Goal: Task Accomplishment & Management: Complete application form

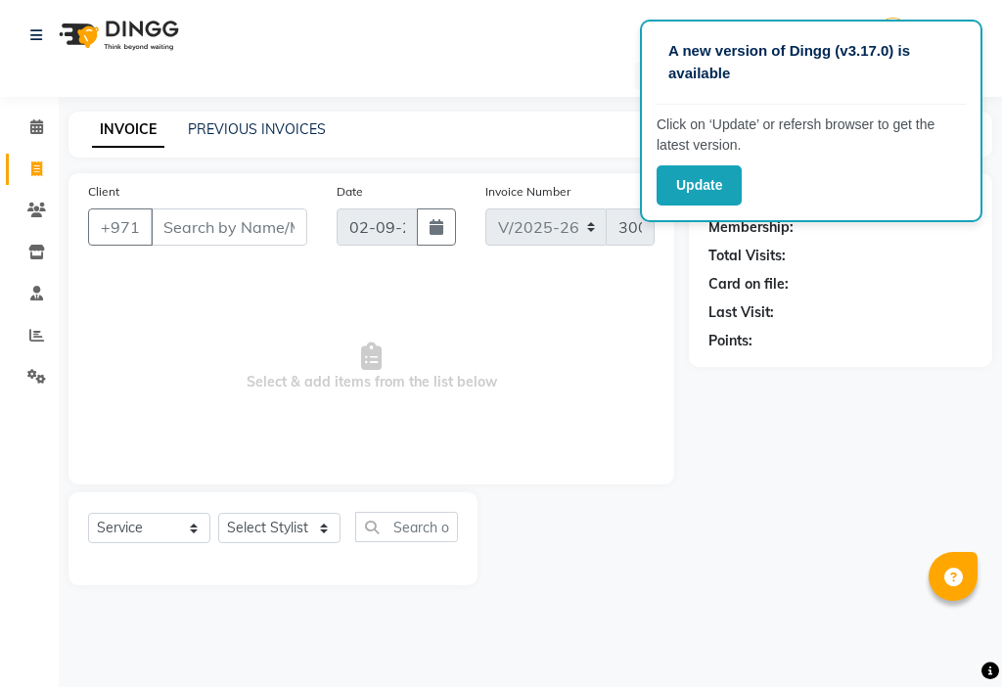
select select "637"
select select "service"
select select "48085"
click at [218, 513] on select "Select Stylist [PERSON_NAME] [PERSON_NAME] Ashiya Cashier [PERSON_NAME] [PERSON…" at bounding box center [279, 528] width 122 height 30
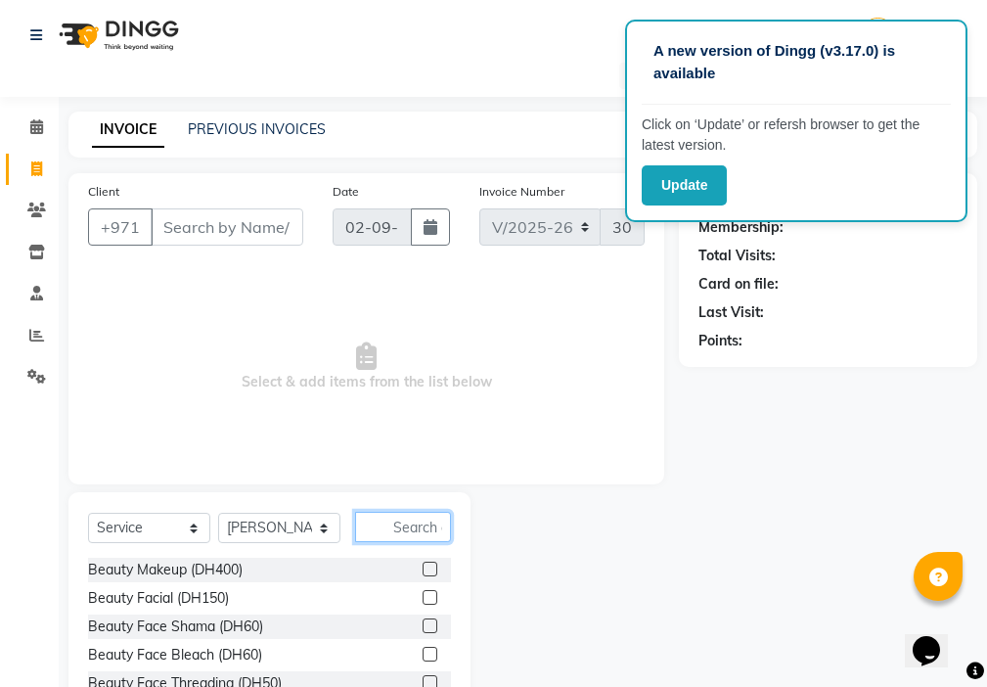
click at [416, 523] on input "text" at bounding box center [403, 527] width 96 height 30
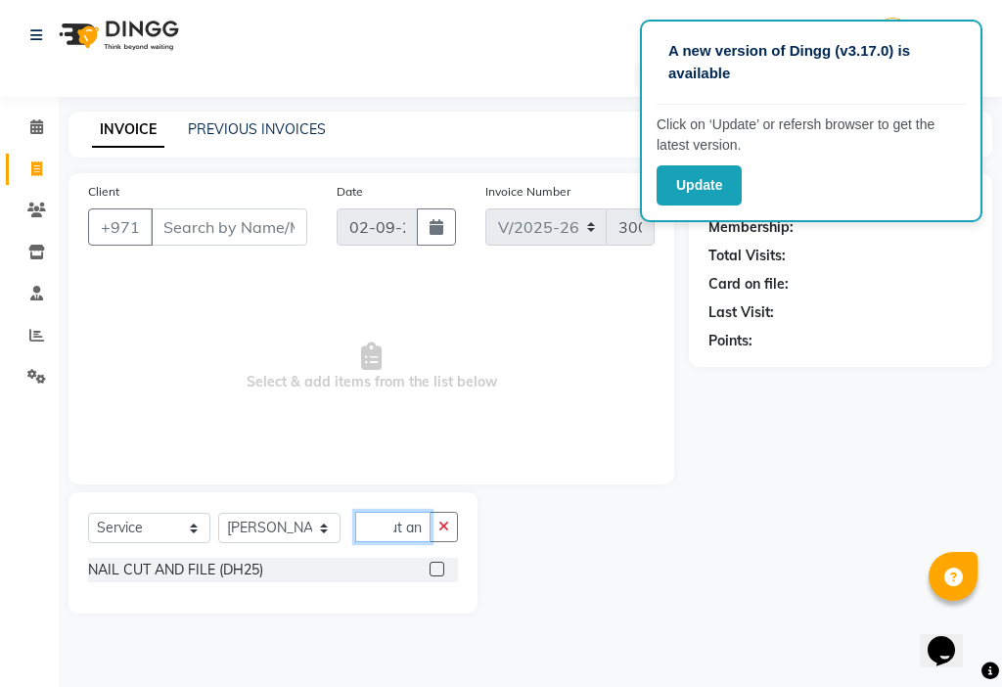
scroll to position [0, 19]
type input "cut and"
click at [413, 578] on div "NAIL CUT AND FILE (DH25)" at bounding box center [273, 570] width 370 height 24
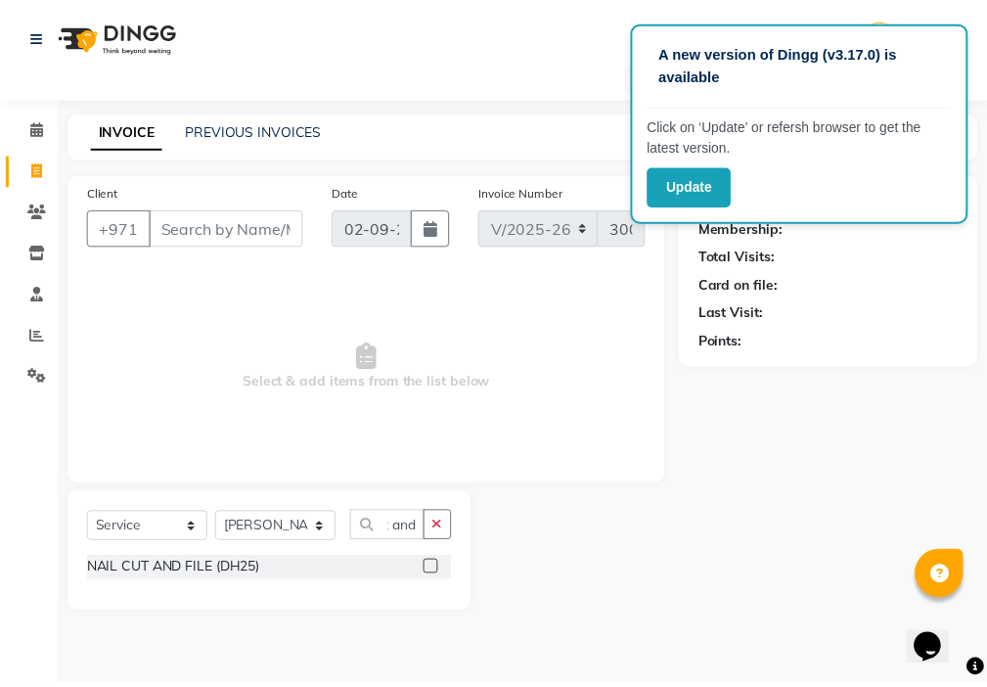
scroll to position [0, 0]
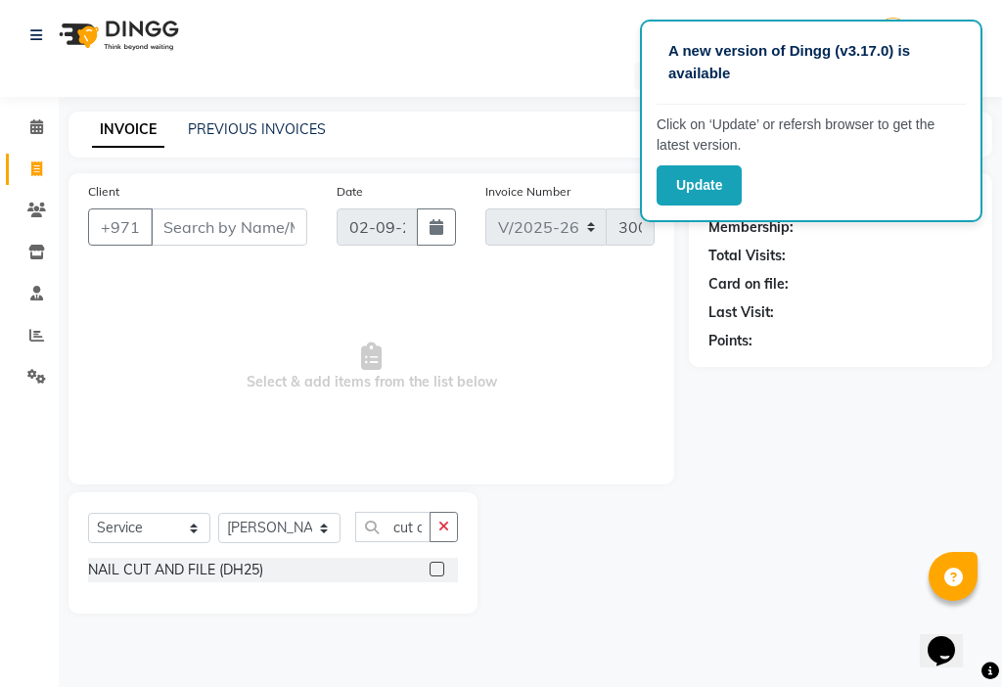
click at [435, 568] on label at bounding box center [437, 569] width 15 height 15
click at [435, 568] on input "checkbox" at bounding box center [436, 570] width 13 height 13
checkbox input "true"
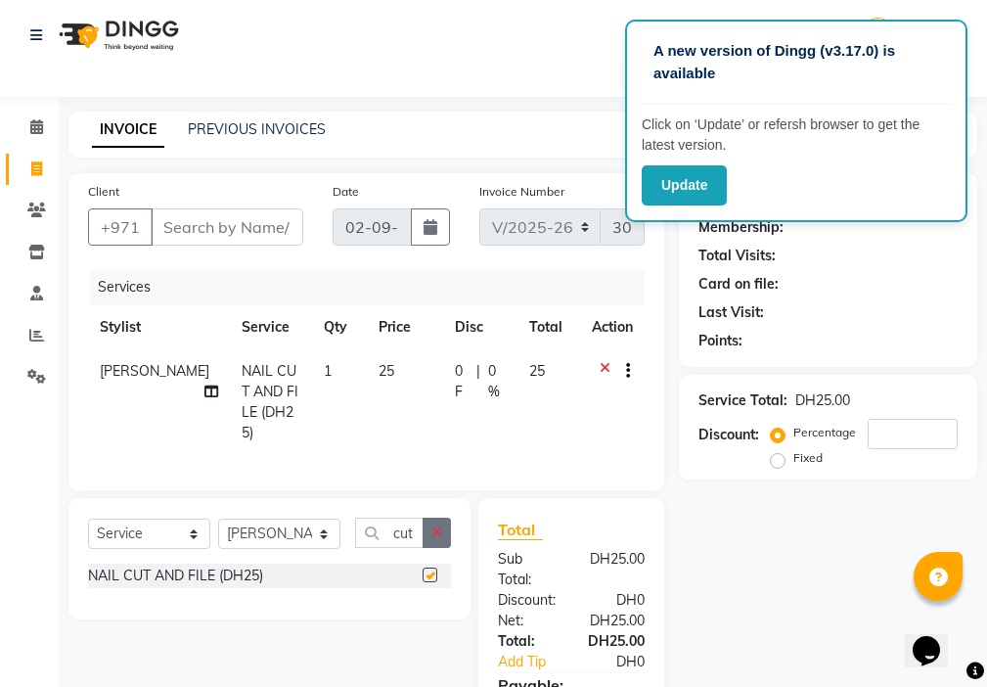
click at [442, 531] on icon "button" at bounding box center [437, 532] width 11 height 14
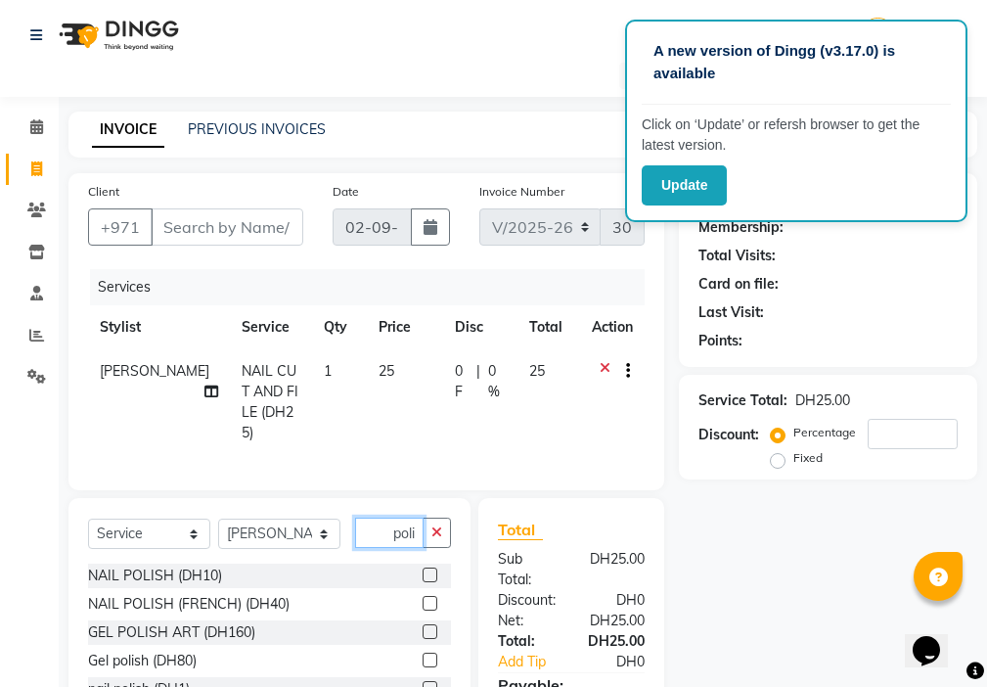
type input "poli"
click at [432, 569] on label at bounding box center [430, 575] width 15 height 15
click at [432, 569] on input "checkbox" at bounding box center [429, 575] width 13 height 13
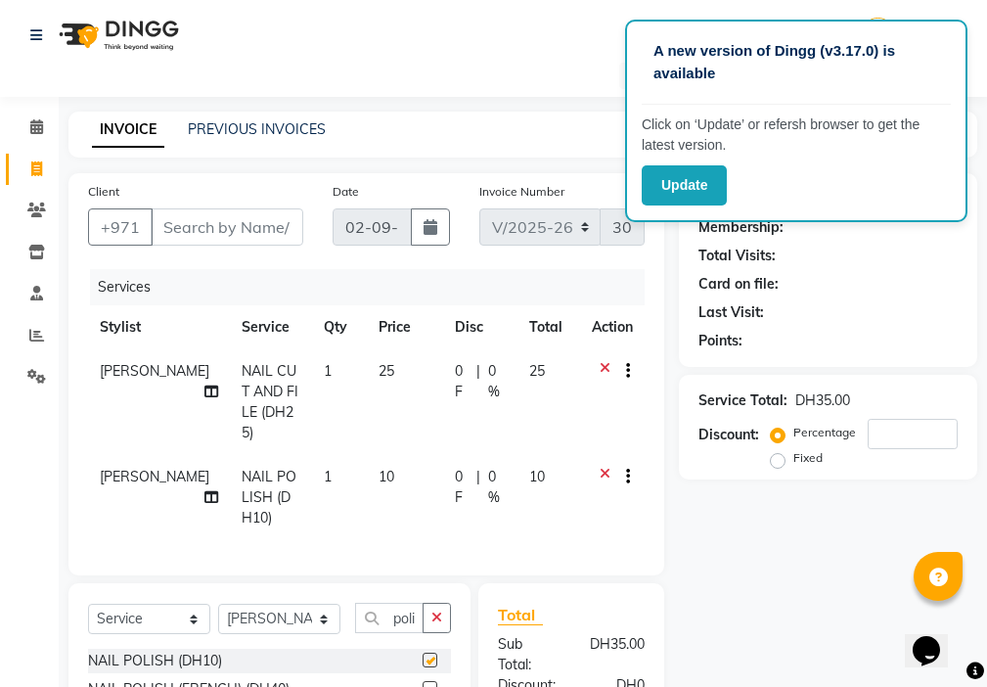
checkbox input "false"
click at [312, 369] on td "1" at bounding box center [339, 402] width 55 height 106
select select "48085"
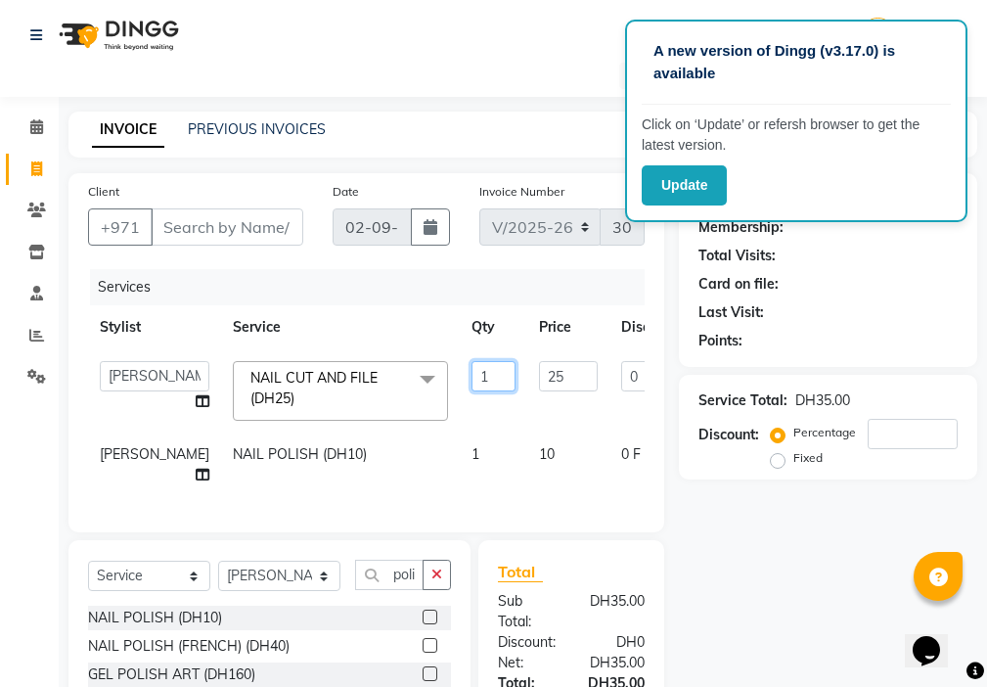
click at [472, 369] on input "1" at bounding box center [494, 376] width 44 height 30
type input "2"
click at [199, 222] on input "Client" at bounding box center [227, 226] width 153 height 37
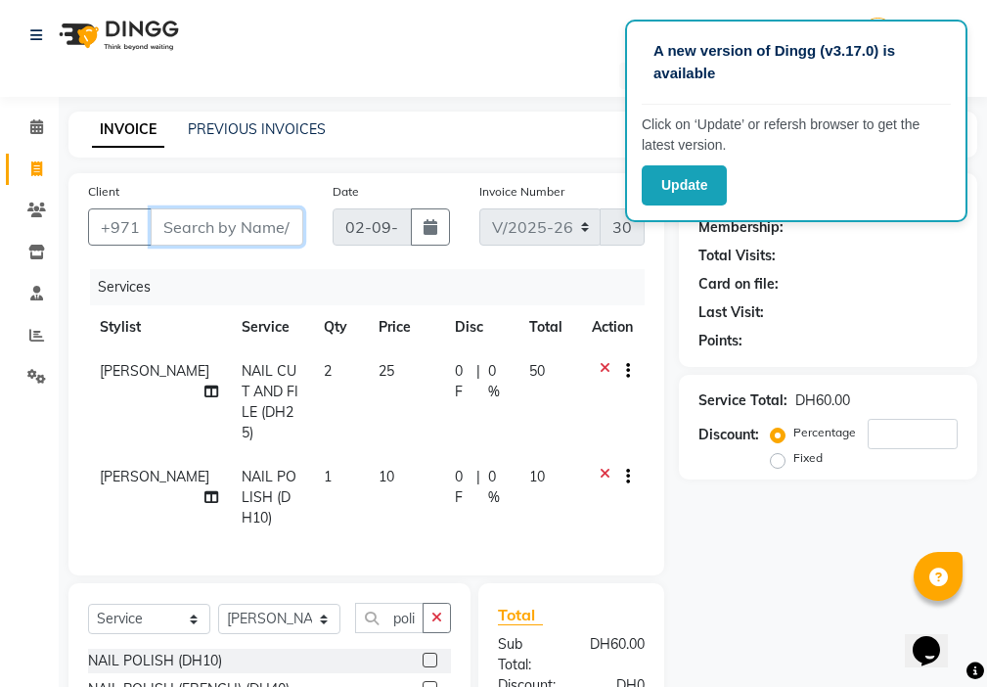
type input "5"
type input "0"
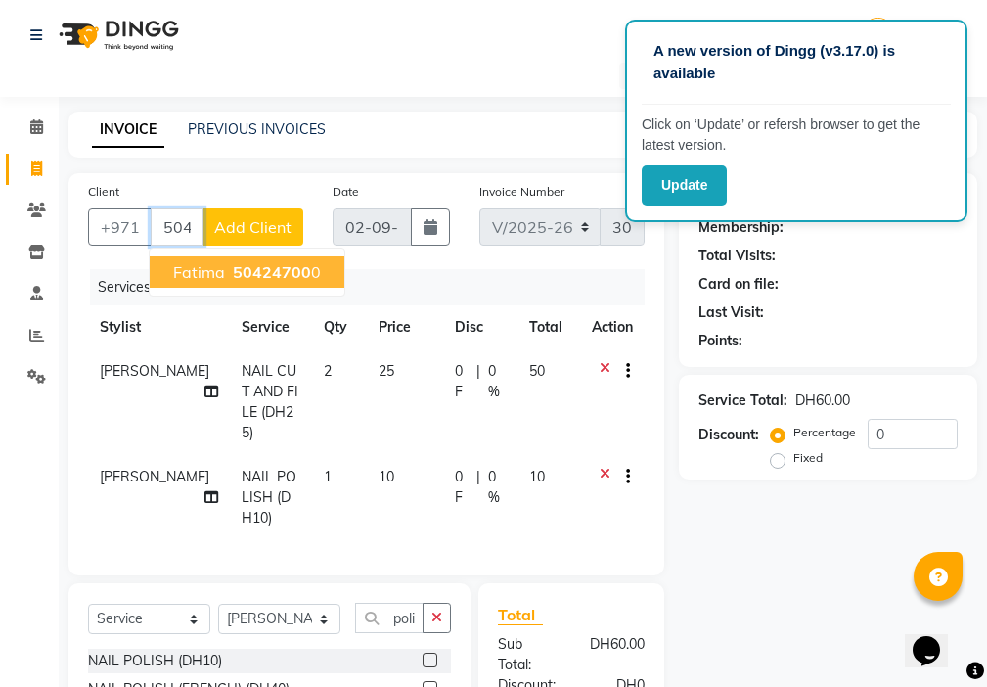
click at [297, 266] on span "50424700" at bounding box center [272, 272] width 78 height 20
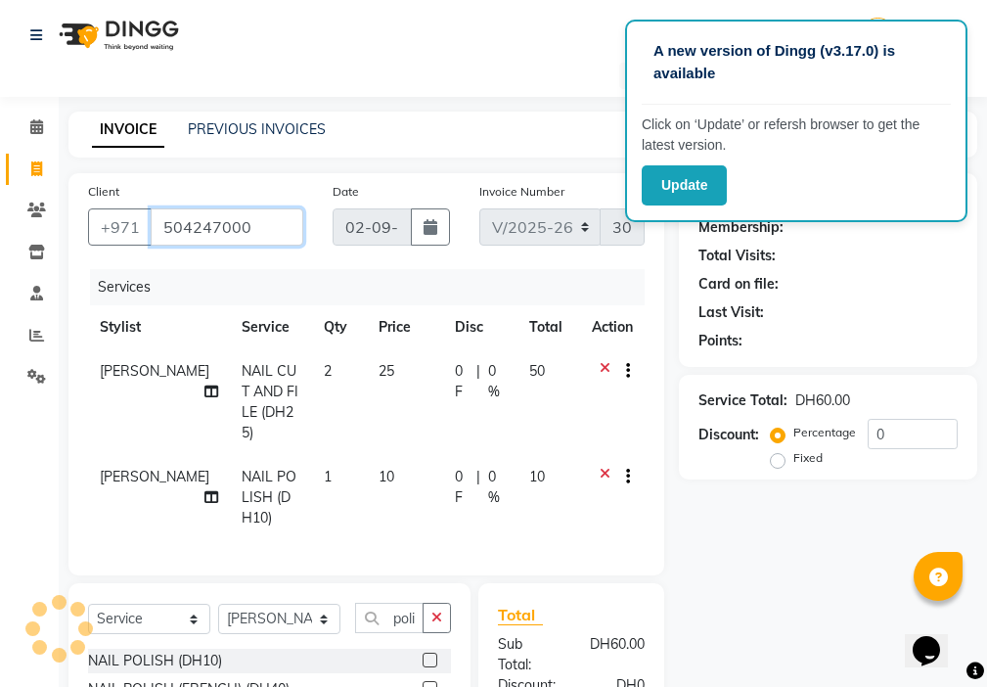
type input "504247000"
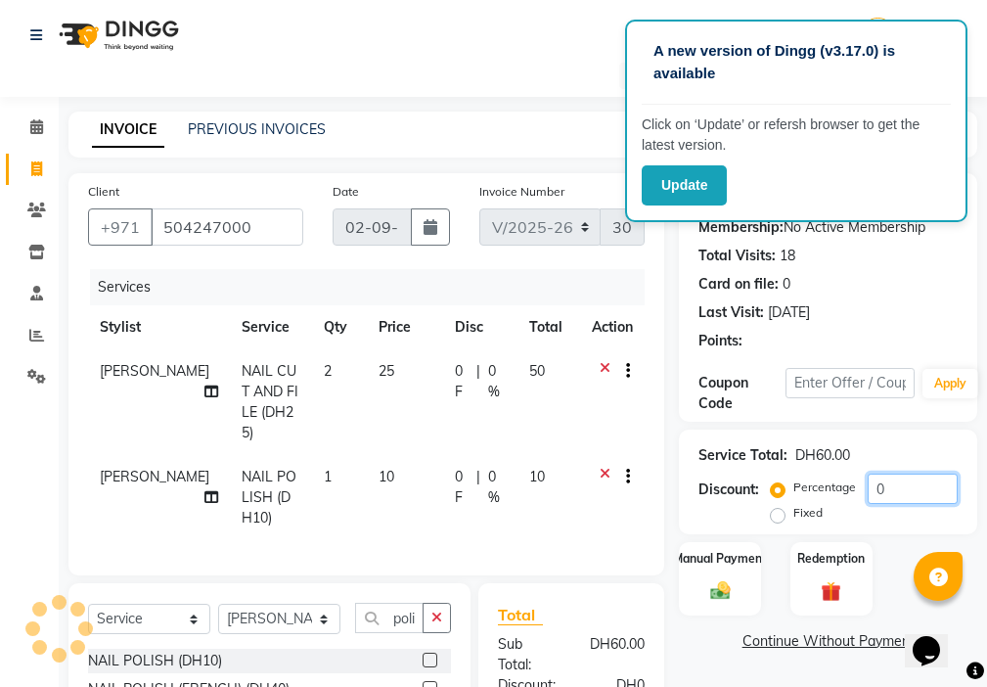
click at [900, 490] on input "0" at bounding box center [913, 489] width 90 height 30
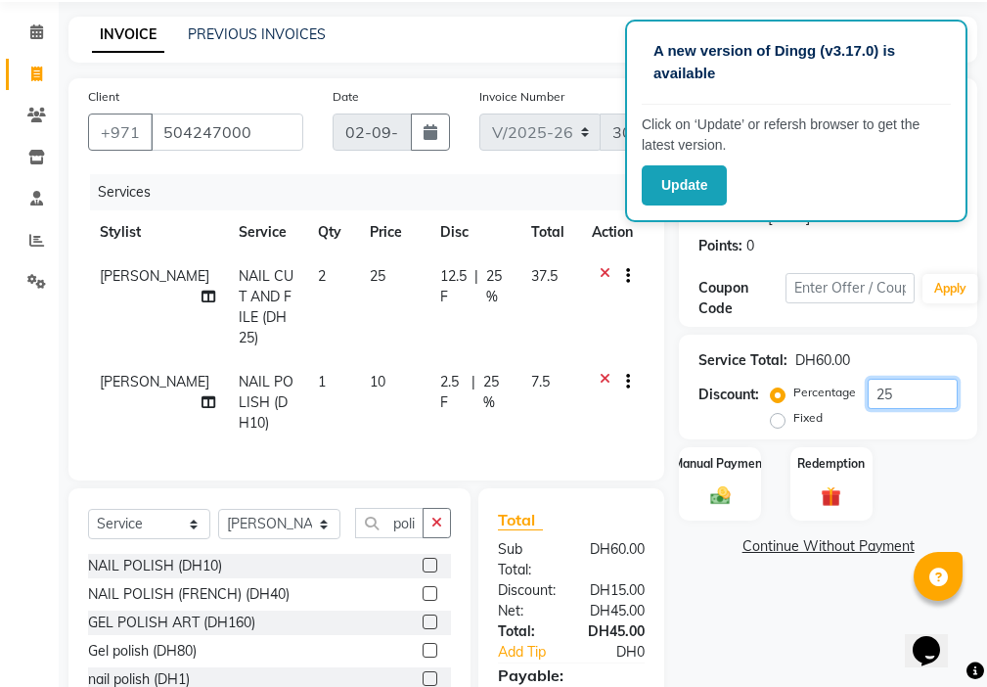
scroll to position [231, 0]
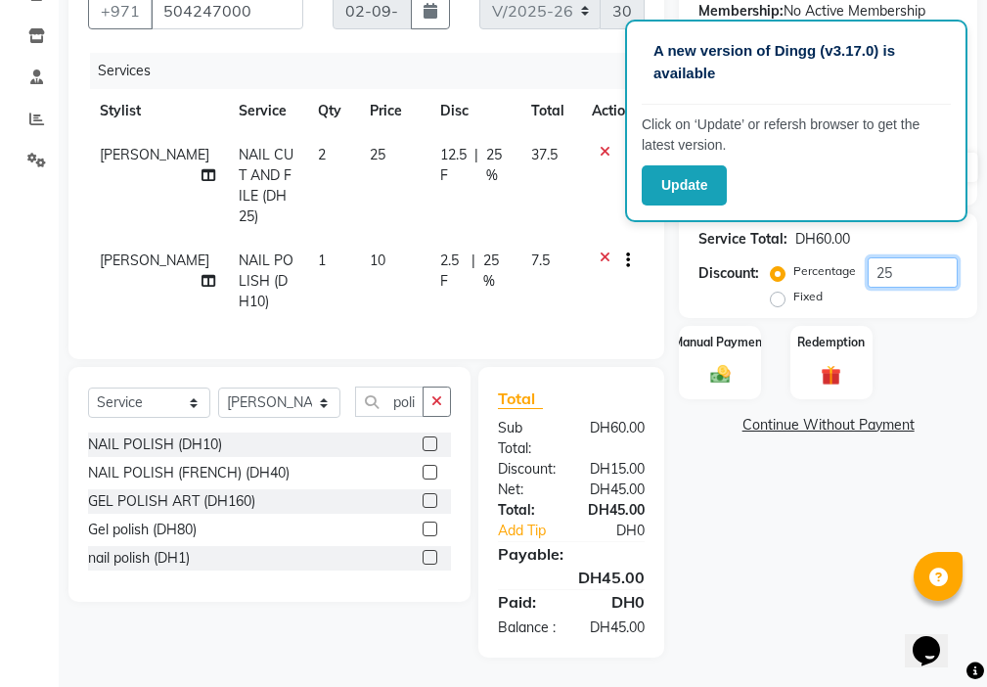
type input "25"
click at [712, 345] on div "Manual Payment" at bounding box center [720, 362] width 85 height 76
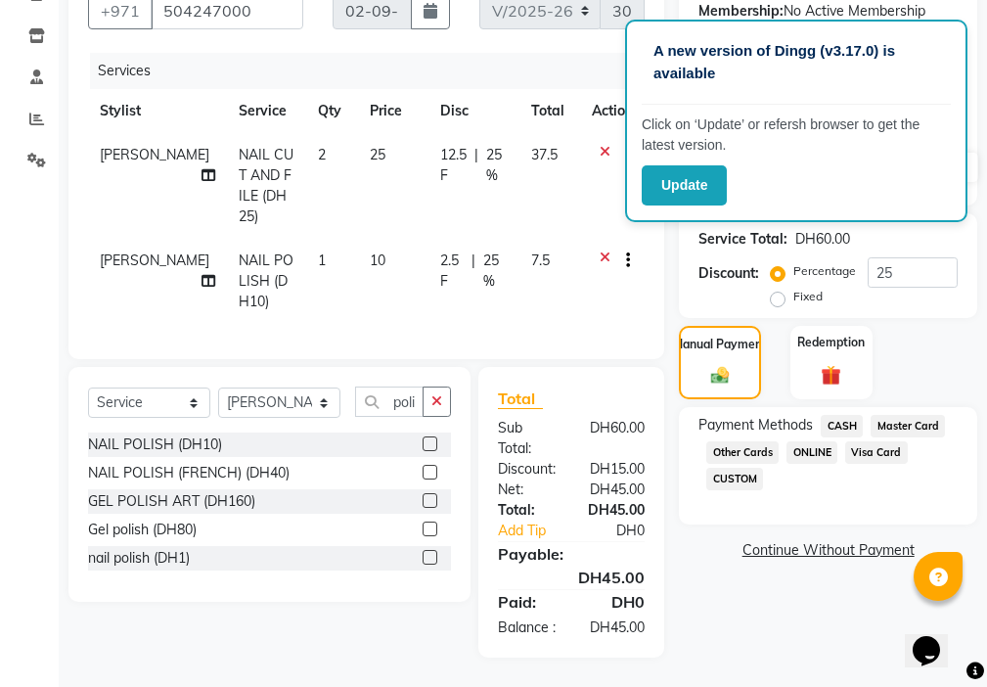
click at [871, 441] on span "Visa Card" at bounding box center [876, 452] width 63 height 23
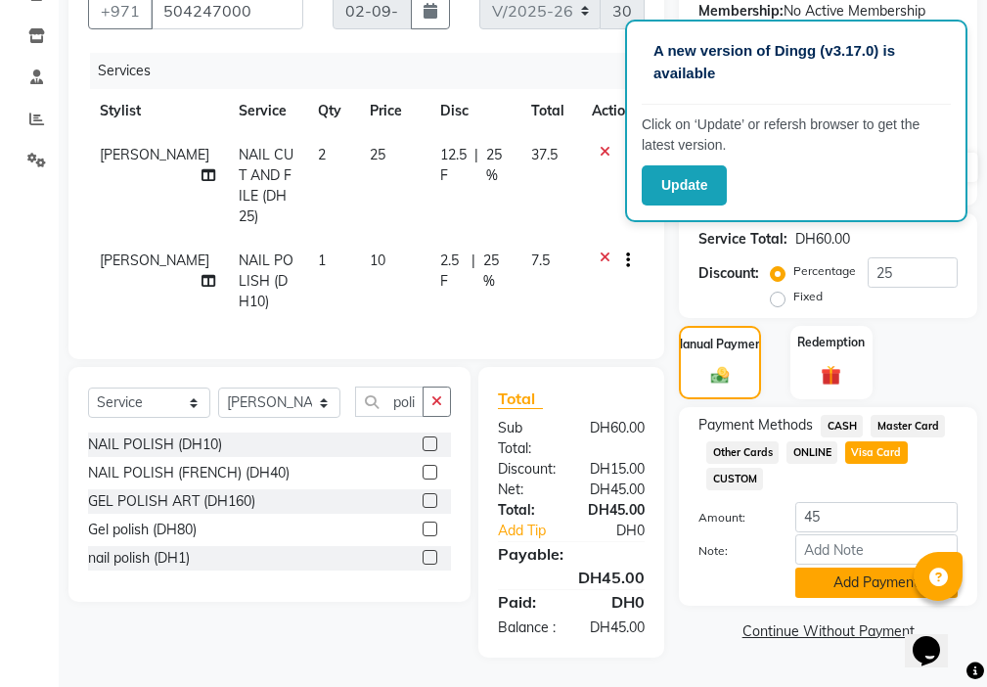
click at [866, 568] on button "Add Payment" at bounding box center [876, 583] width 162 height 30
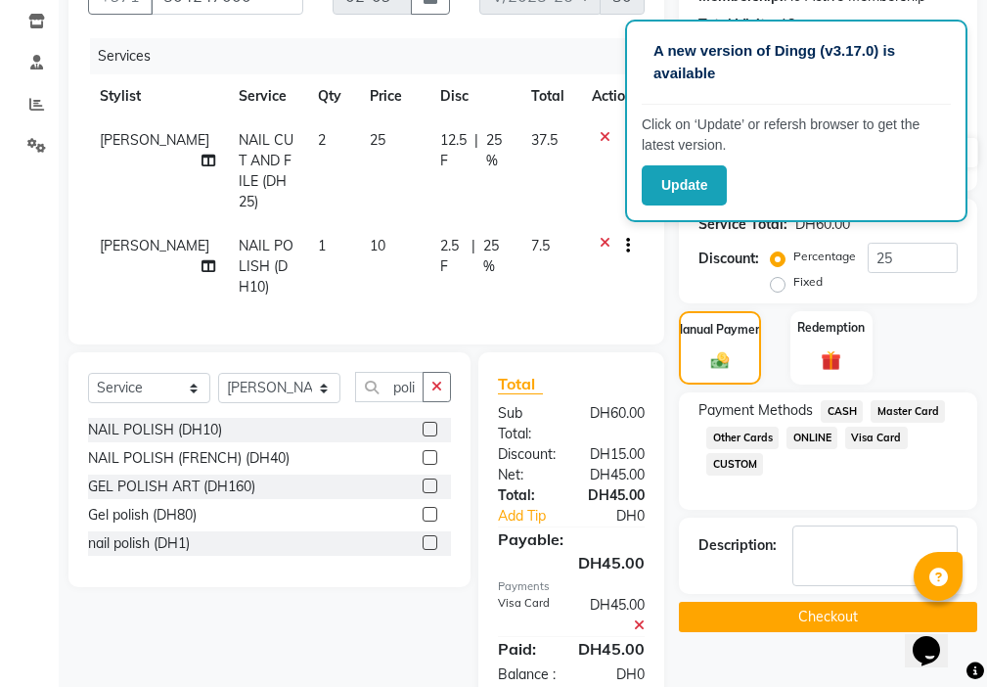
click at [859, 609] on button "Checkout" at bounding box center [828, 617] width 298 height 30
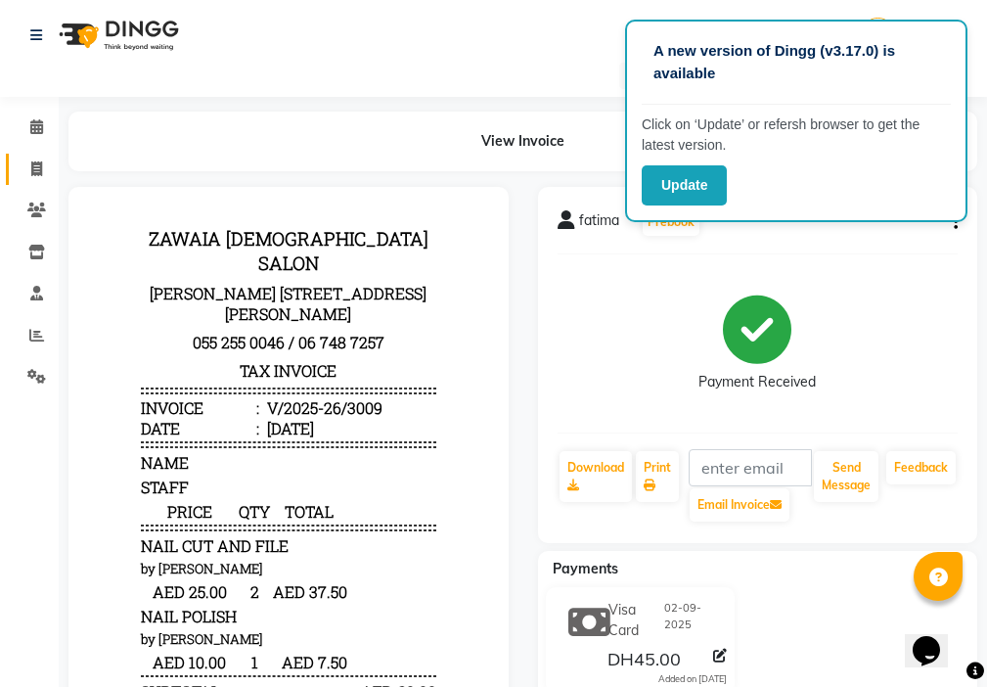
click at [36, 168] on icon at bounding box center [36, 168] width 11 height 15
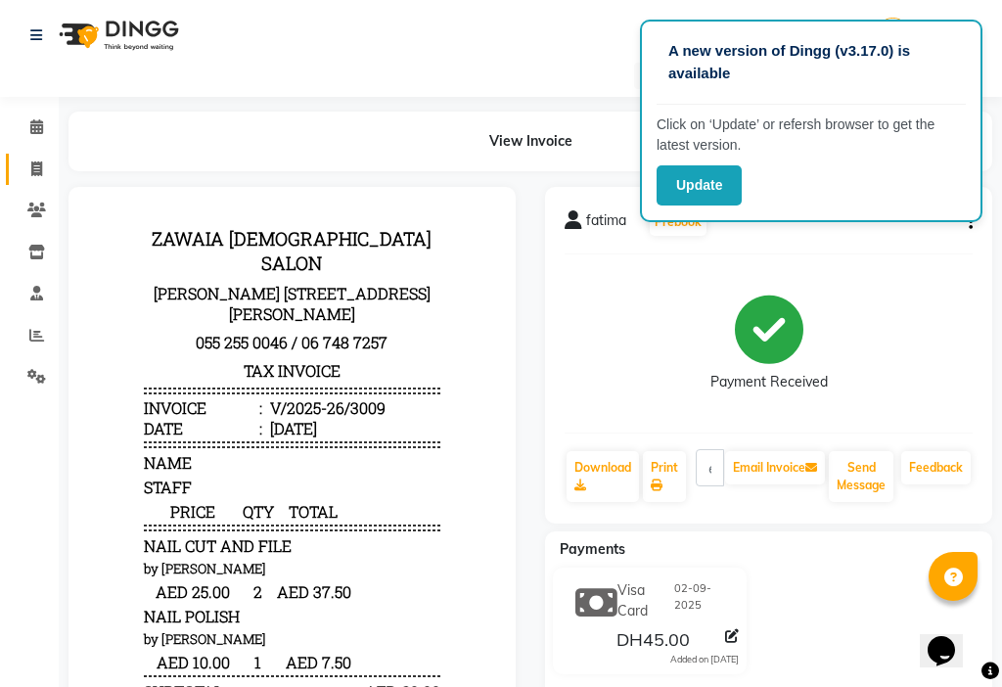
select select "service"
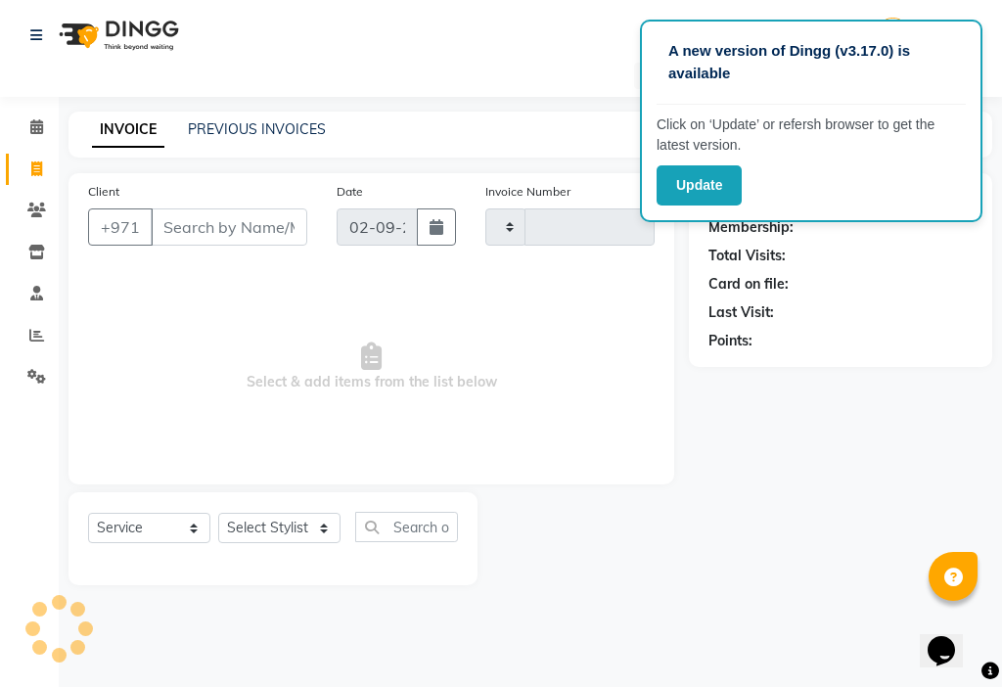
type input "3010"
select select "637"
click at [294, 530] on select "Select Stylist" at bounding box center [279, 528] width 122 height 30
click at [264, 529] on select "Select Stylist" at bounding box center [279, 528] width 122 height 30
click at [250, 224] on input "Client" at bounding box center [229, 226] width 157 height 37
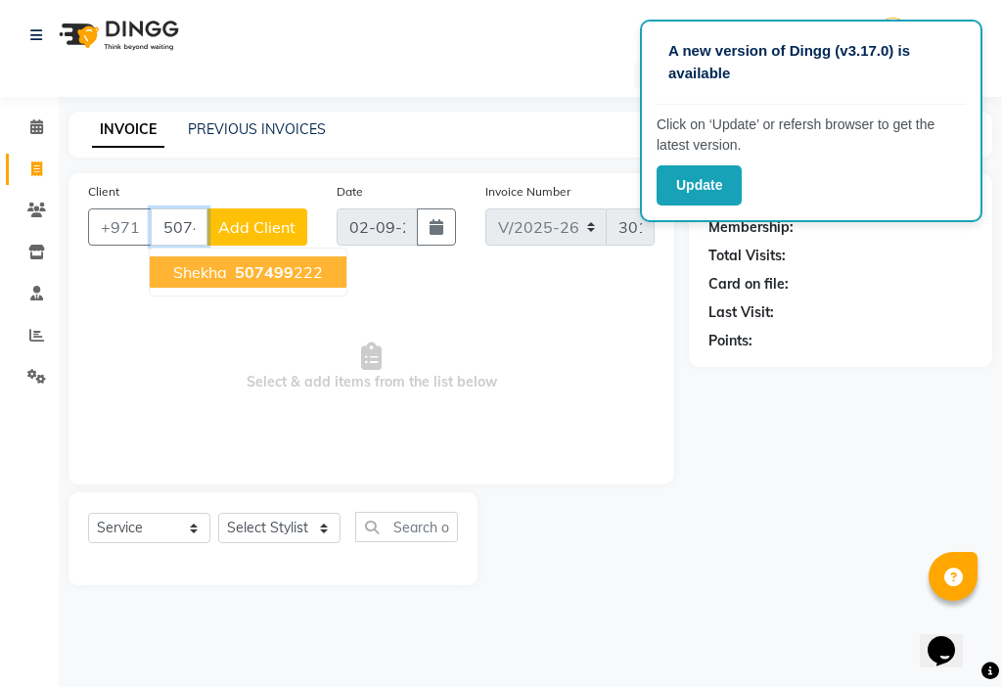
click at [313, 285] on button "shekha 507499 222" at bounding box center [248, 271] width 197 height 31
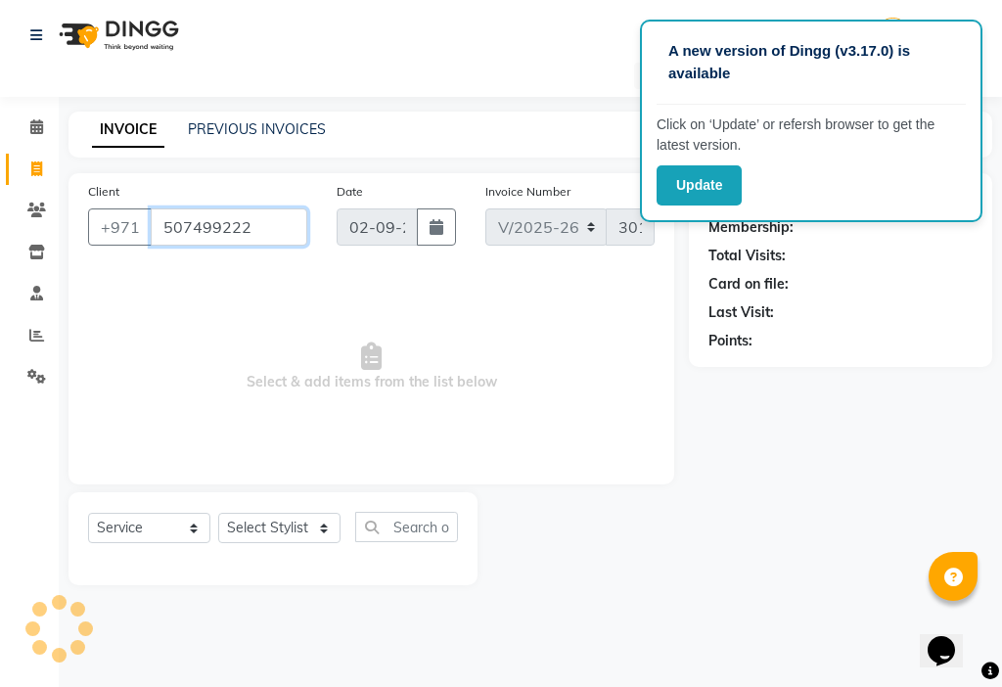
type input "507499222"
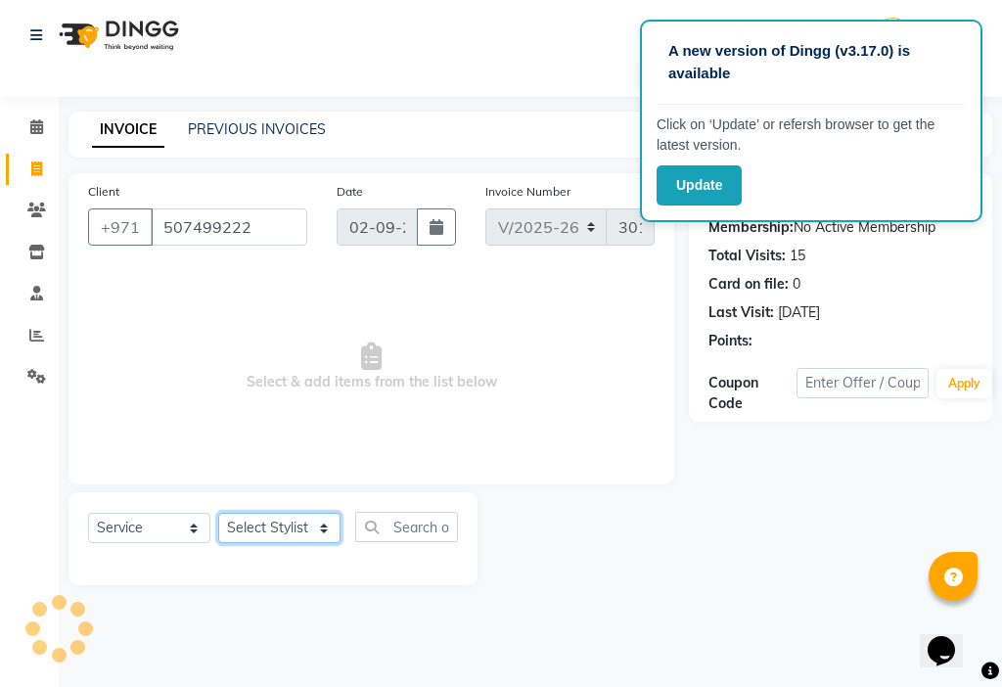
click at [291, 530] on select "Select Stylist [PERSON_NAME] [PERSON_NAME] Ashiya Cashier [PERSON_NAME] [PERSON…" at bounding box center [279, 528] width 122 height 30
select select "68424"
click at [218, 513] on select "Select Stylist [PERSON_NAME] [PERSON_NAME] Ashiya Cashier [PERSON_NAME] [PERSON…" at bounding box center [279, 528] width 122 height 30
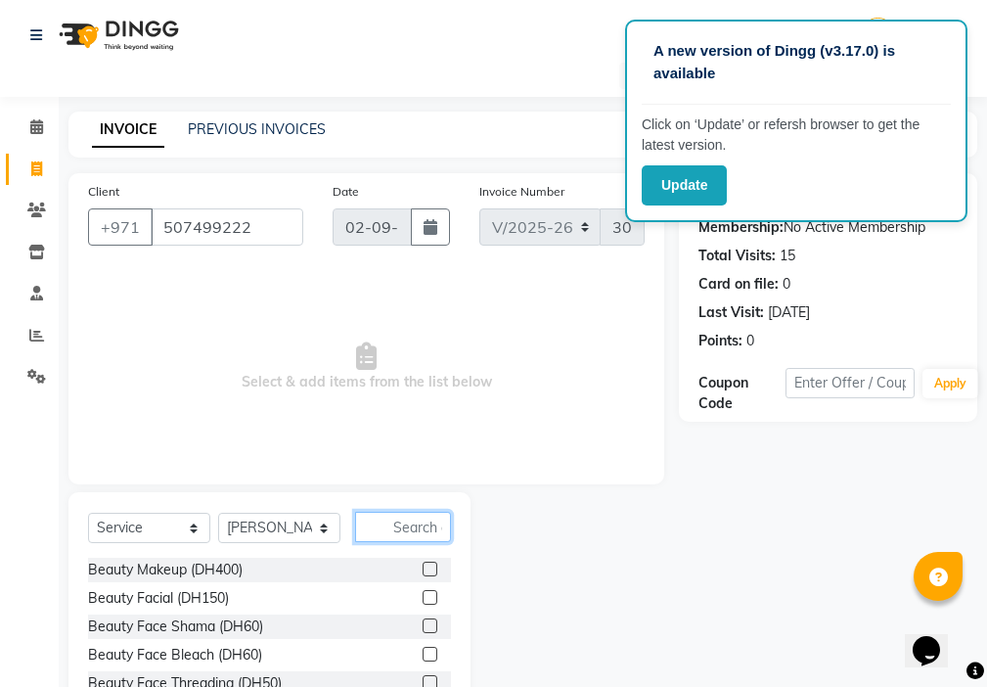
click at [417, 532] on input "text" at bounding box center [403, 527] width 96 height 30
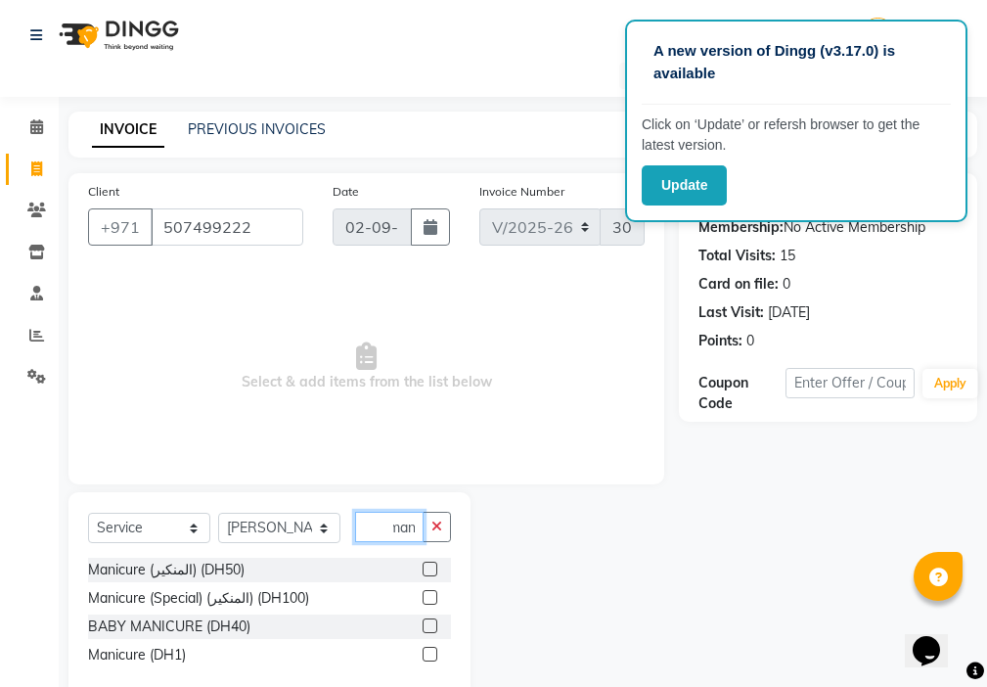
scroll to position [0, 9]
type input "mani"
click at [431, 568] on label at bounding box center [430, 569] width 15 height 15
click at [431, 568] on input "checkbox" at bounding box center [429, 570] width 13 height 13
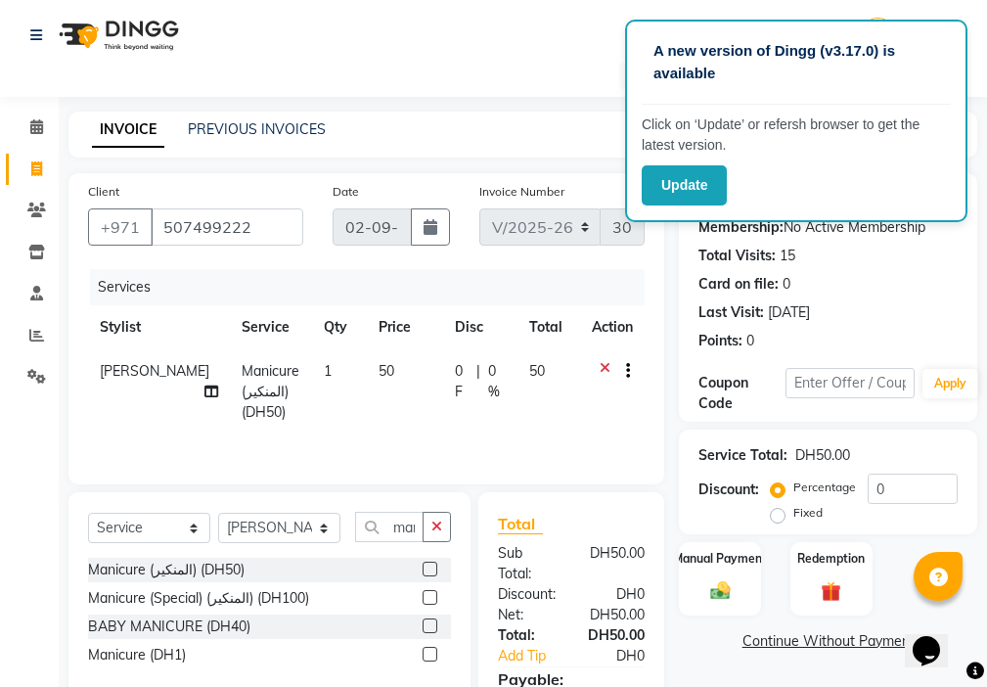
checkbox input "false"
click at [434, 523] on icon "button" at bounding box center [437, 527] width 11 height 14
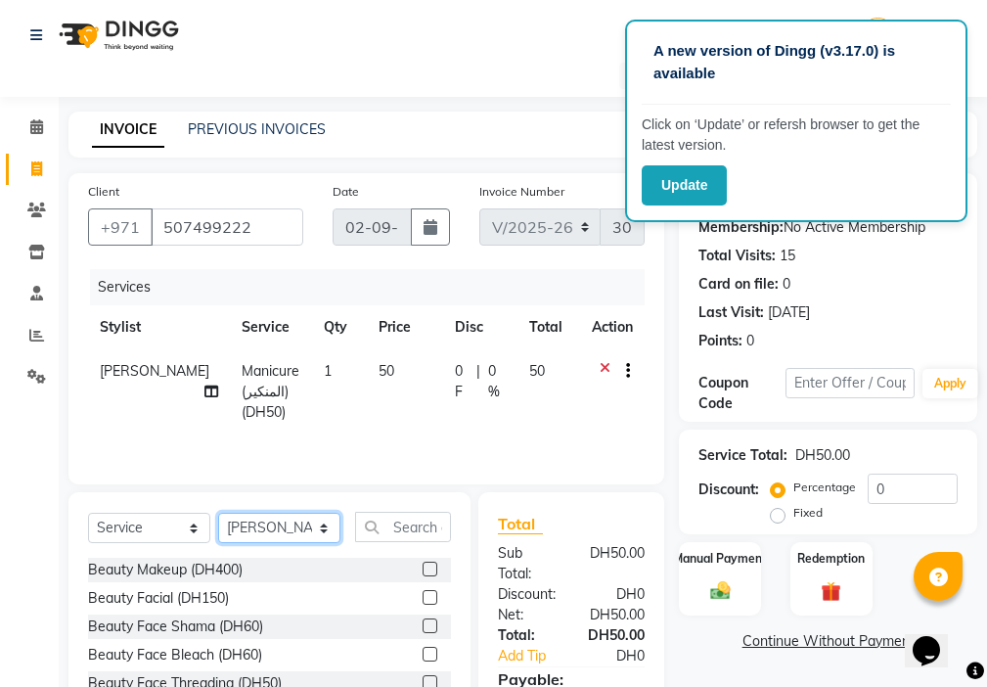
click at [295, 532] on select "Select Stylist [PERSON_NAME] [PERSON_NAME] Ashiya Cashier [PERSON_NAME] [PERSON…" at bounding box center [279, 528] width 122 height 30
select select "89320"
click at [218, 513] on select "Select Stylist [PERSON_NAME] [PERSON_NAME] Ashiya Cashier [PERSON_NAME] [PERSON…" at bounding box center [279, 528] width 122 height 30
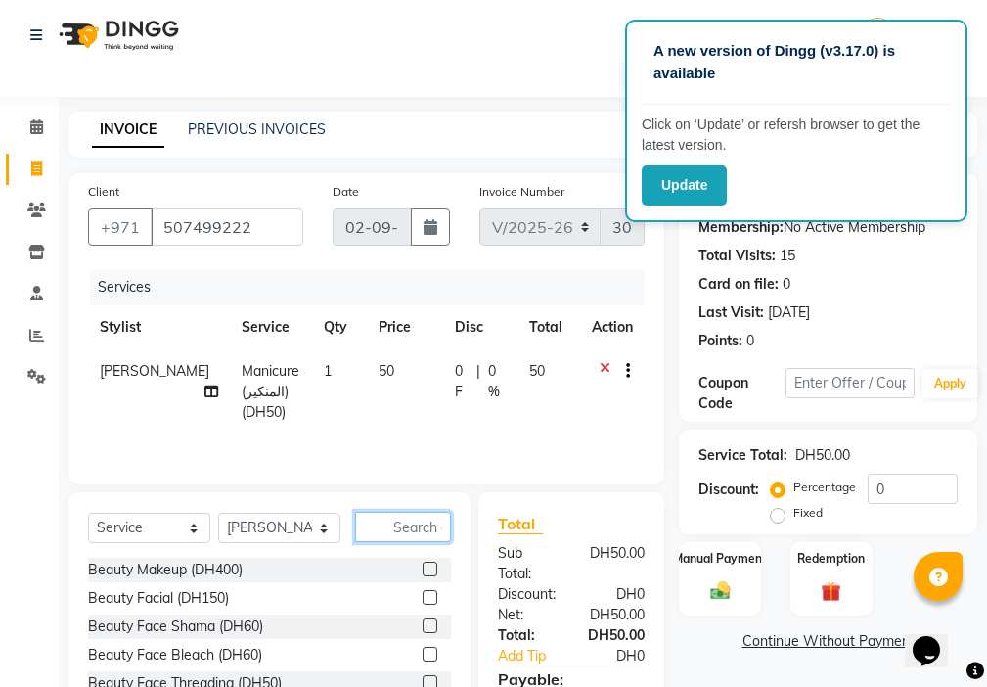
click at [420, 527] on input "text" at bounding box center [403, 527] width 96 height 30
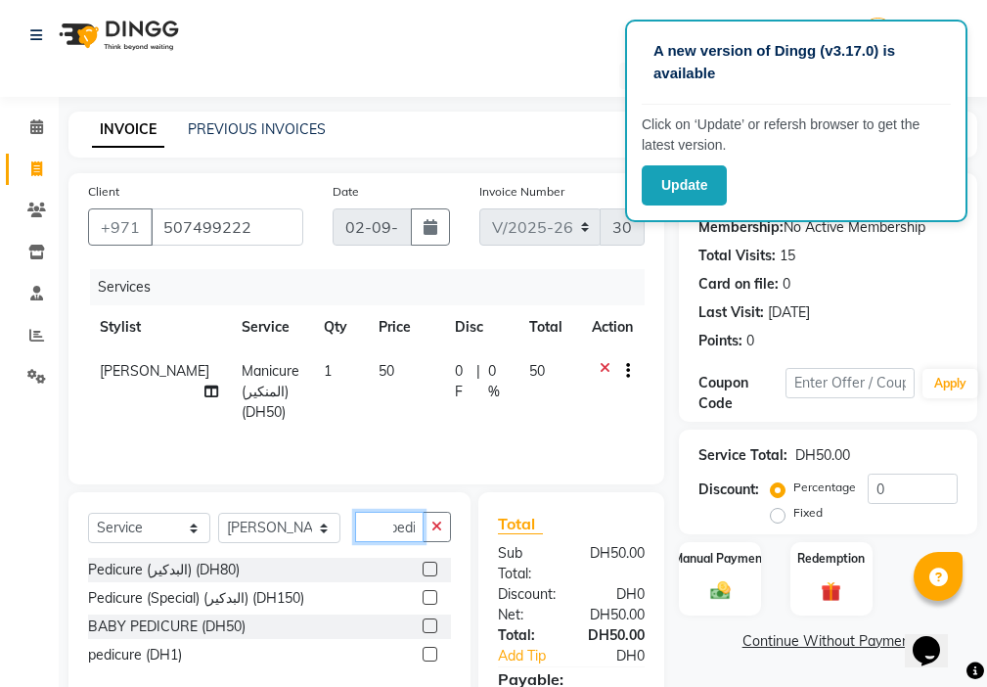
type input "pedi"
click at [432, 569] on label at bounding box center [430, 569] width 15 height 15
click at [432, 569] on input "checkbox" at bounding box center [429, 570] width 13 height 13
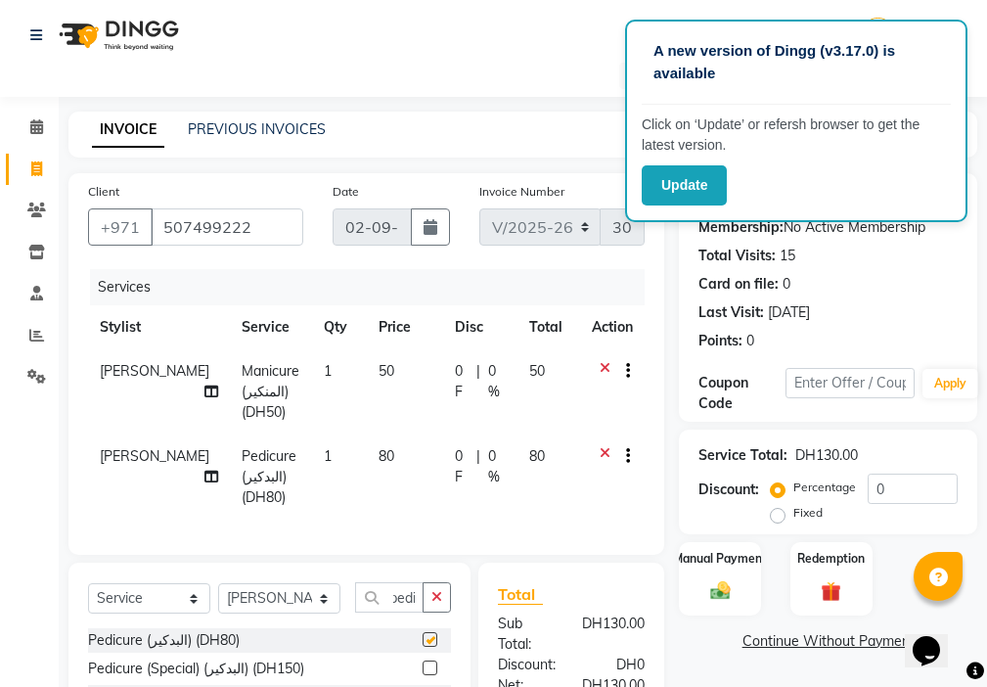
scroll to position [0, 0]
checkbox input "false"
click at [899, 495] on input "0" at bounding box center [913, 489] width 90 height 30
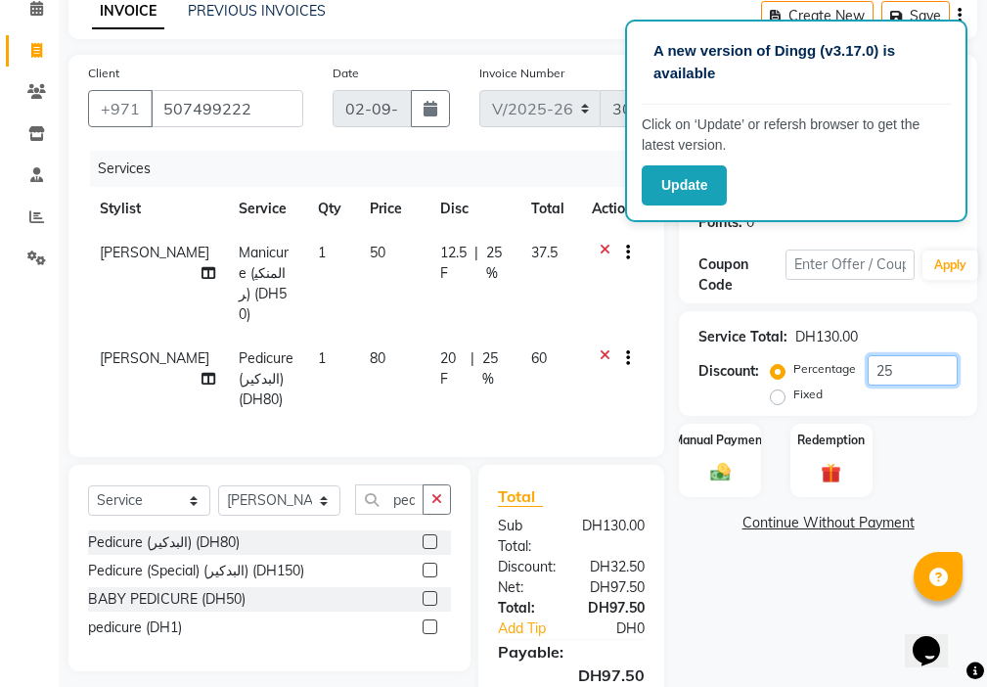
scroll to position [231, 0]
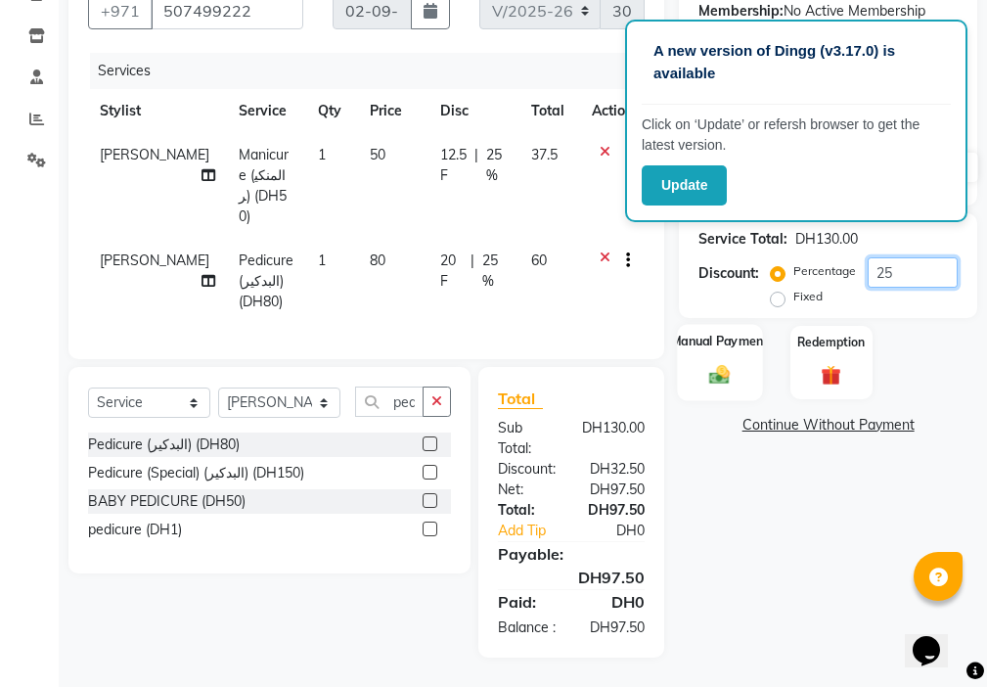
type input "25"
click at [701, 357] on div "Manual Payment" at bounding box center [720, 362] width 85 height 76
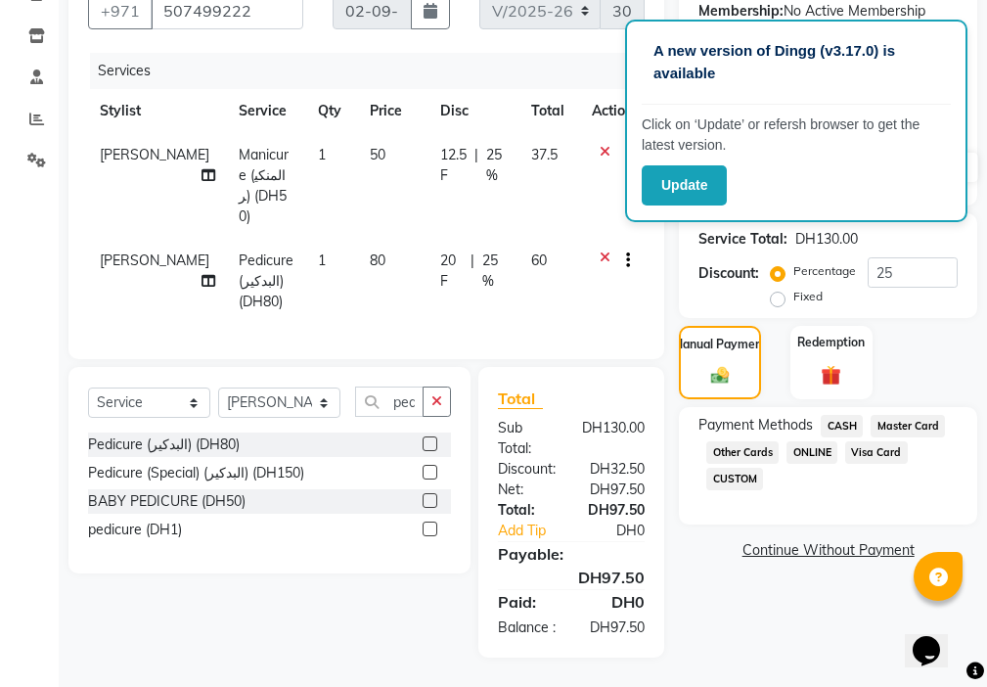
click at [877, 441] on span "Visa Card" at bounding box center [876, 452] width 63 height 23
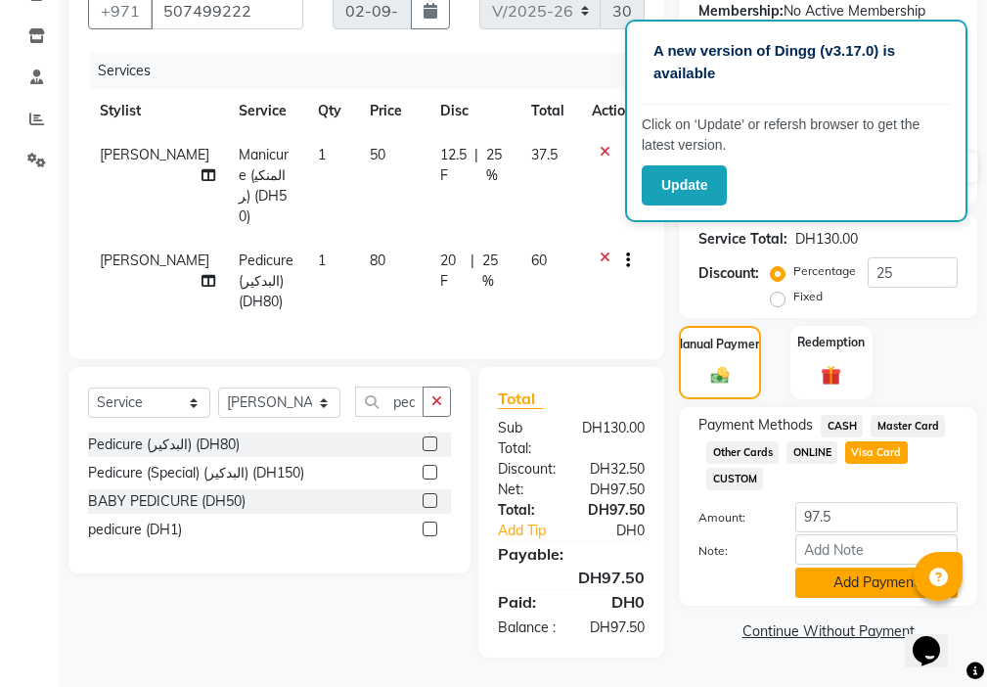
click at [875, 581] on button "Add Payment" at bounding box center [876, 583] width 162 height 30
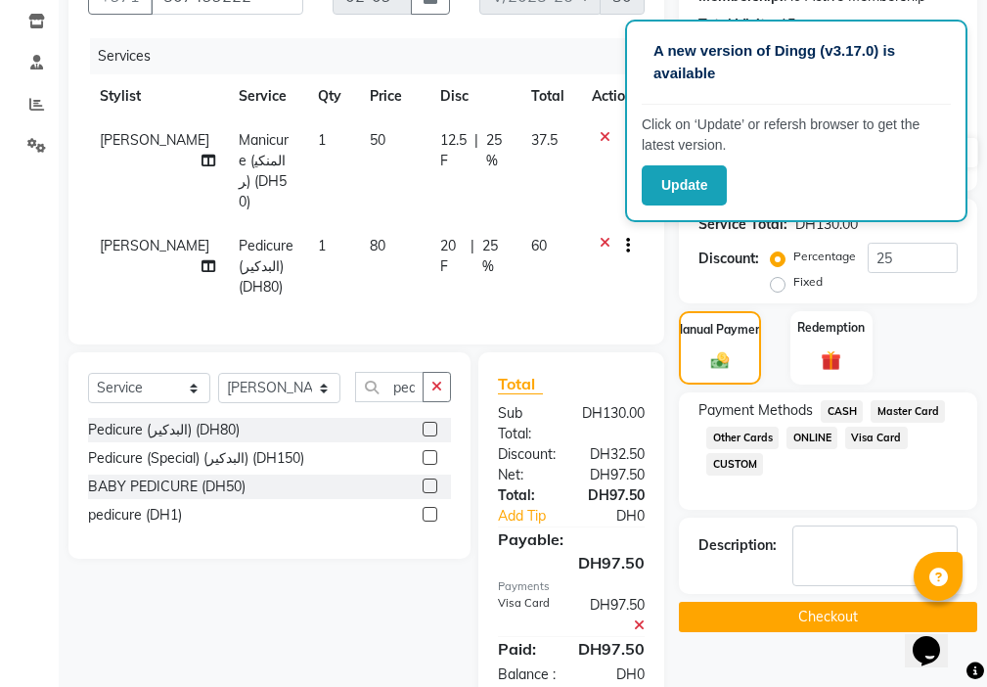
click at [868, 620] on button "Checkout" at bounding box center [828, 617] width 298 height 30
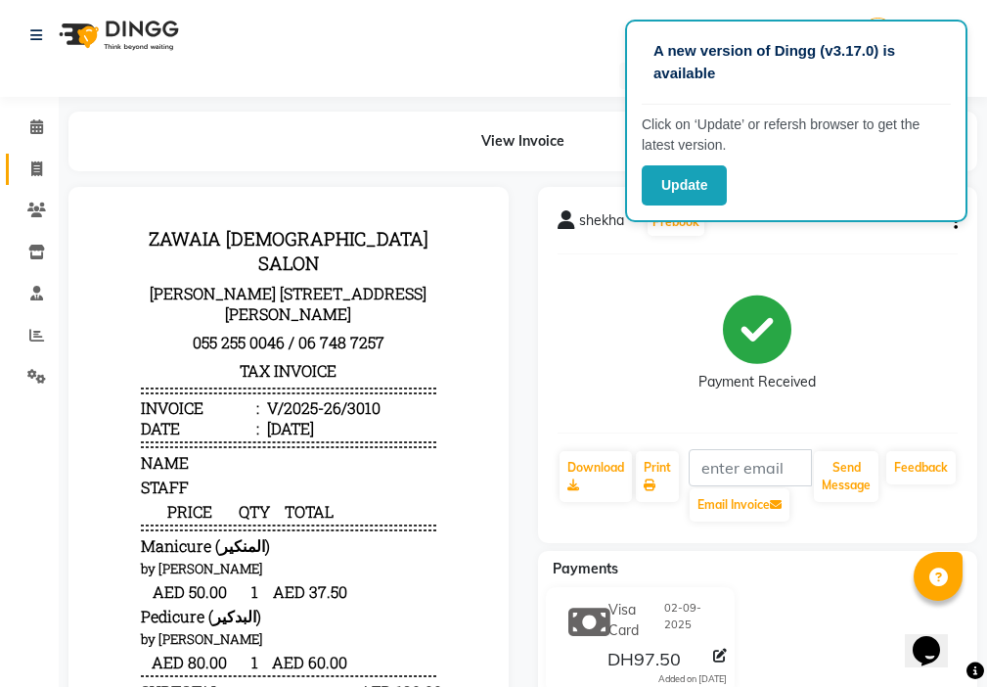
click at [36, 167] on icon at bounding box center [36, 168] width 11 height 15
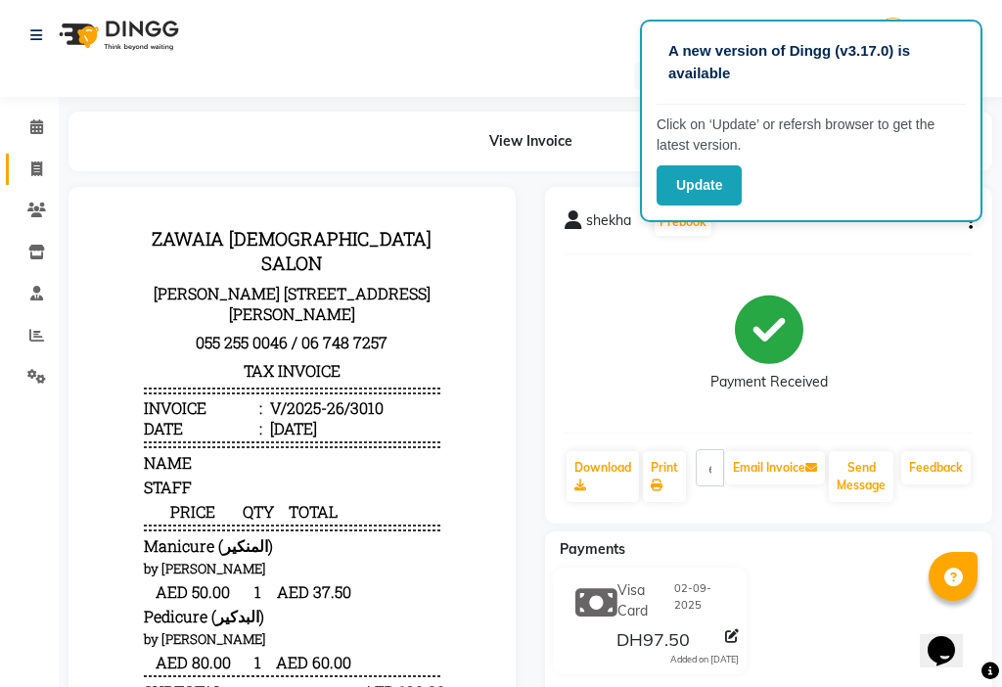
select select "service"
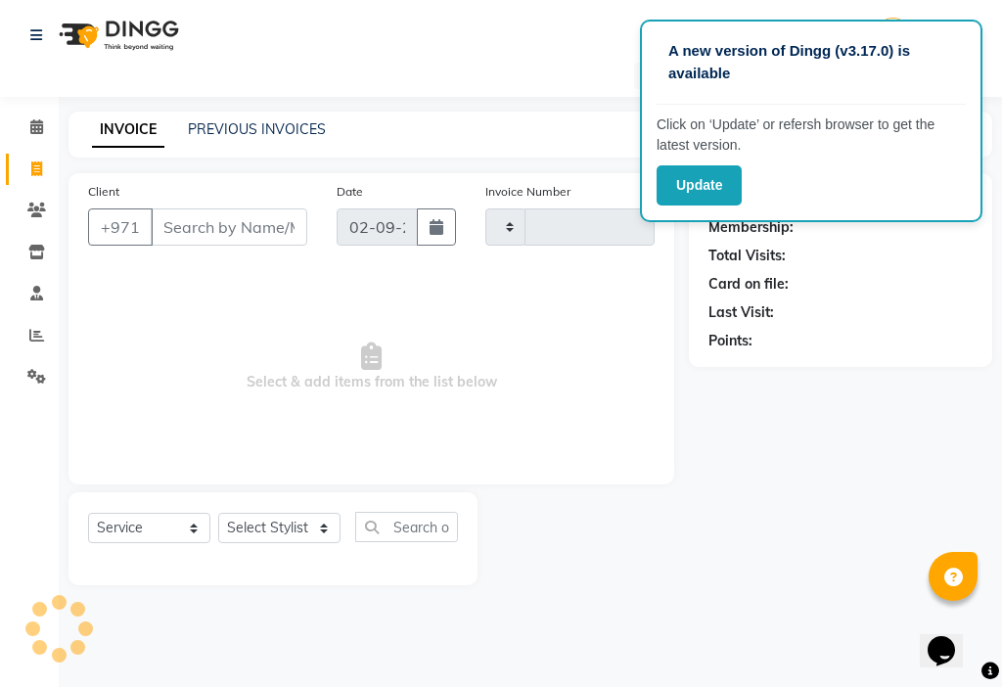
type input "3011"
select select "637"
click at [231, 233] on input "Client" at bounding box center [229, 226] width 157 height 37
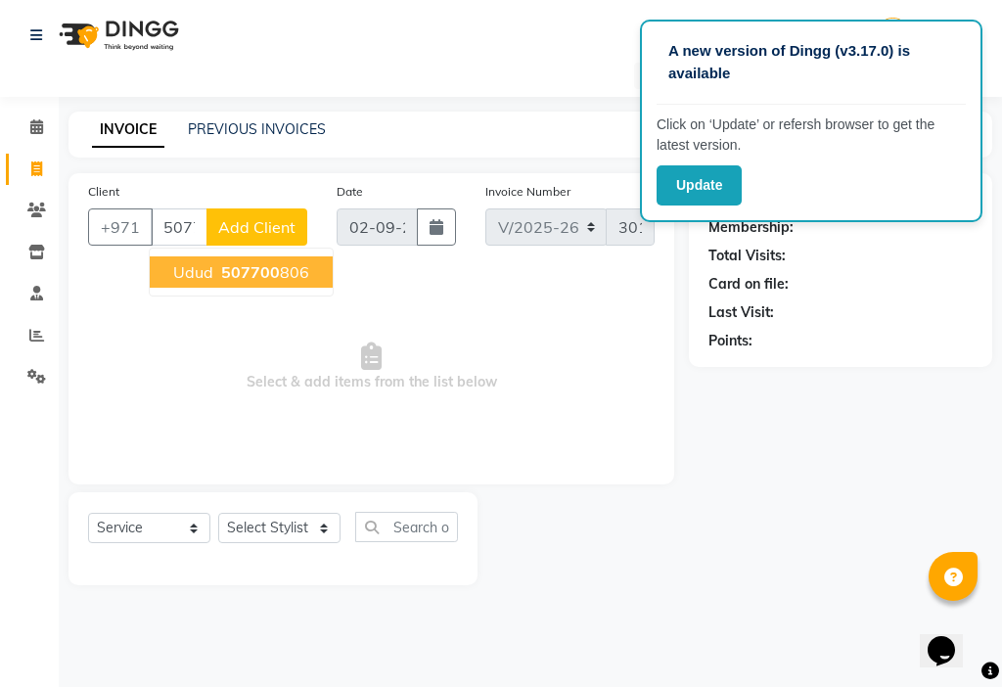
click at [258, 272] on span "507700" at bounding box center [250, 272] width 59 height 20
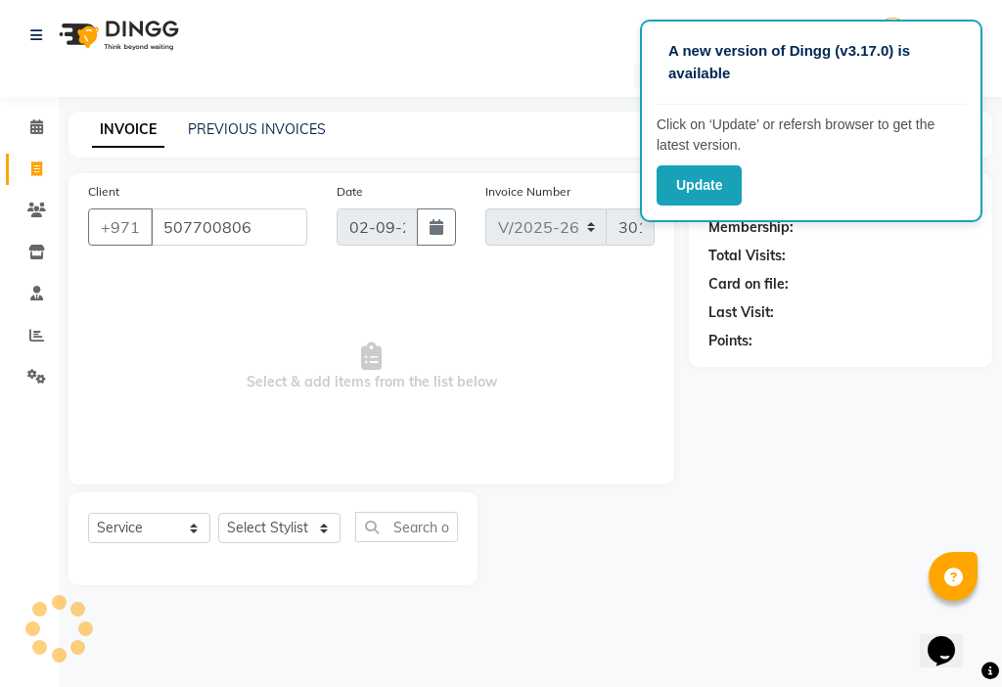
type input "507700806"
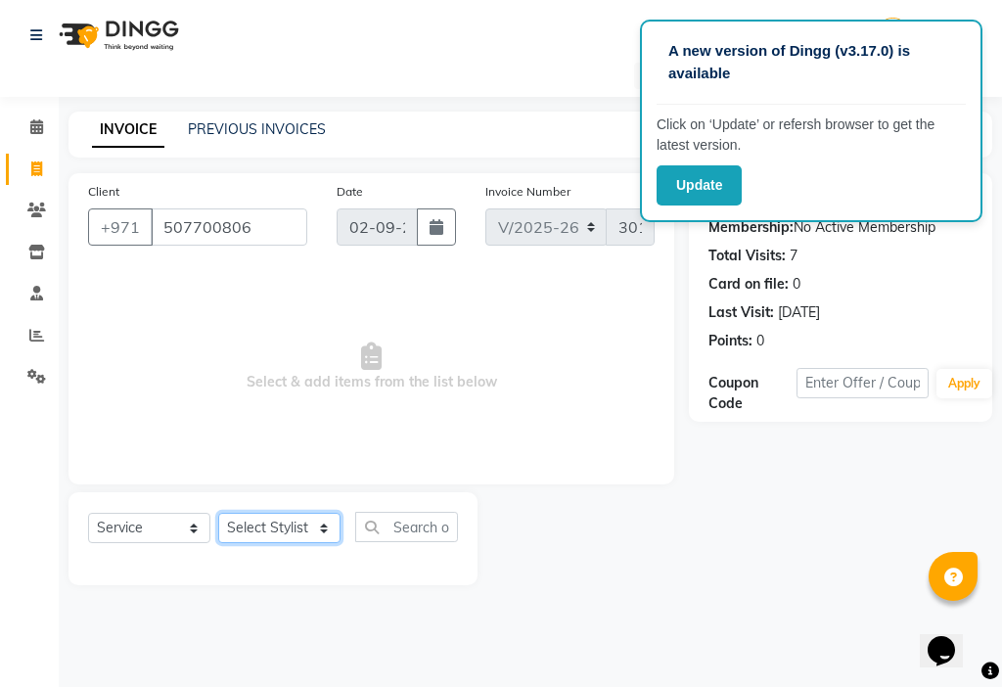
click at [262, 525] on select "Select Stylist [PERSON_NAME] [PERSON_NAME] Ashiya Cashier [PERSON_NAME] [PERSON…" at bounding box center [279, 528] width 122 height 30
select select "48085"
click at [218, 513] on select "Select Stylist [PERSON_NAME] [PERSON_NAME] Ashiya Cashier [PERSON_NAME] [PERSON…" at bounding box center [279, 528] width 122 height 30
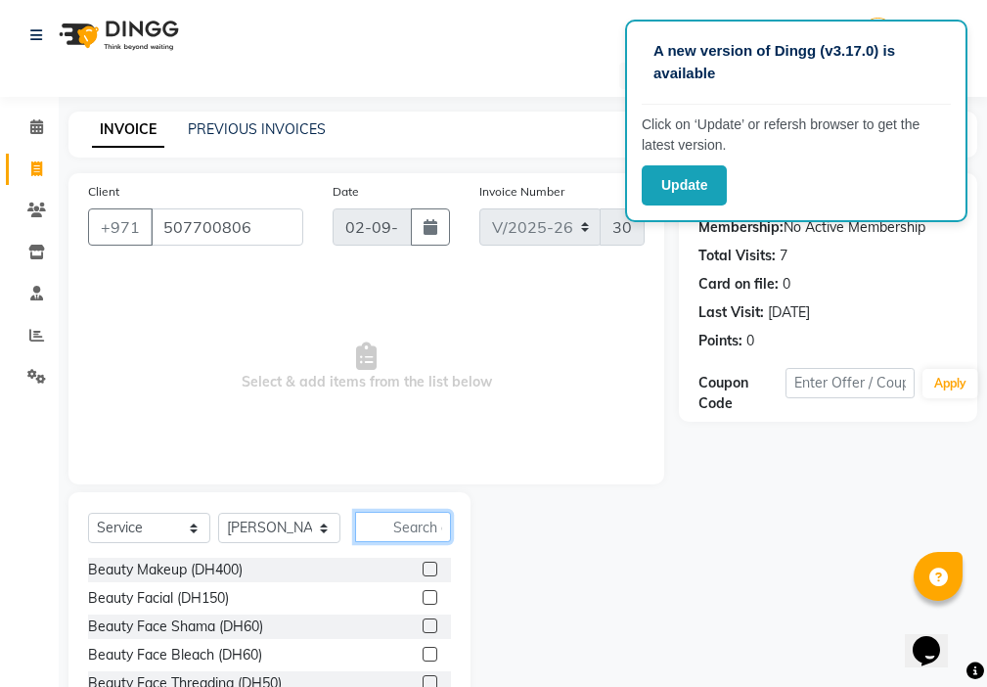
click at [414, 530] on input "text" at bounding box center [403, 527] width 96 height 30
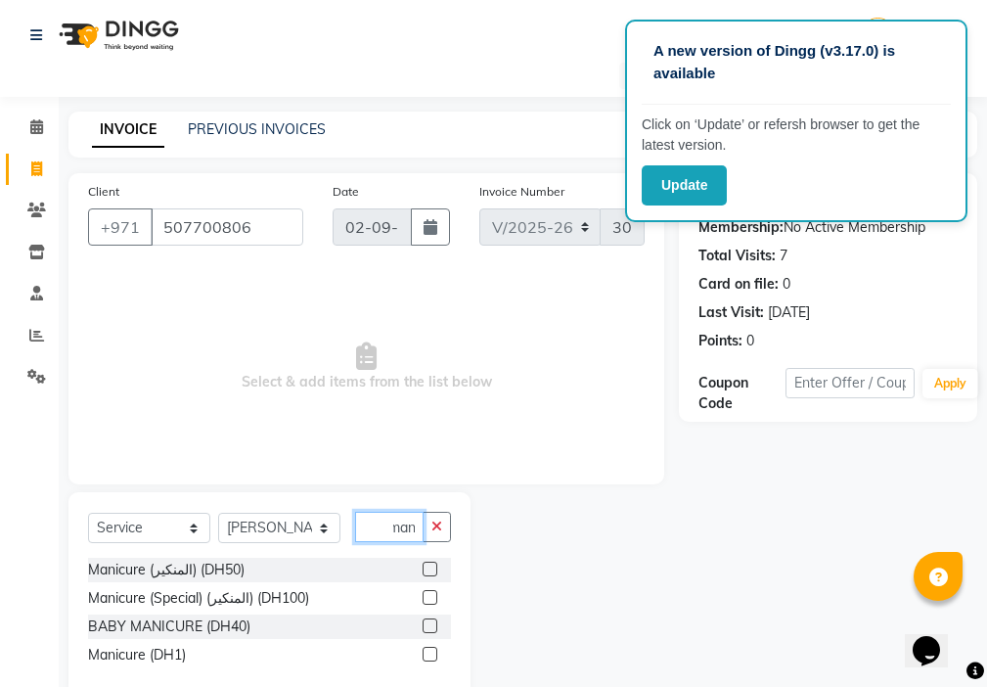
scroll to position [0, 9]
type input "mani"
click at [428, 568] on label at bounding box center [430, 569] width 15 height 15
click at [428, 568] on input "checkbox" at bounding box center [429, 570] width 13 height 13
checkbox input "true"
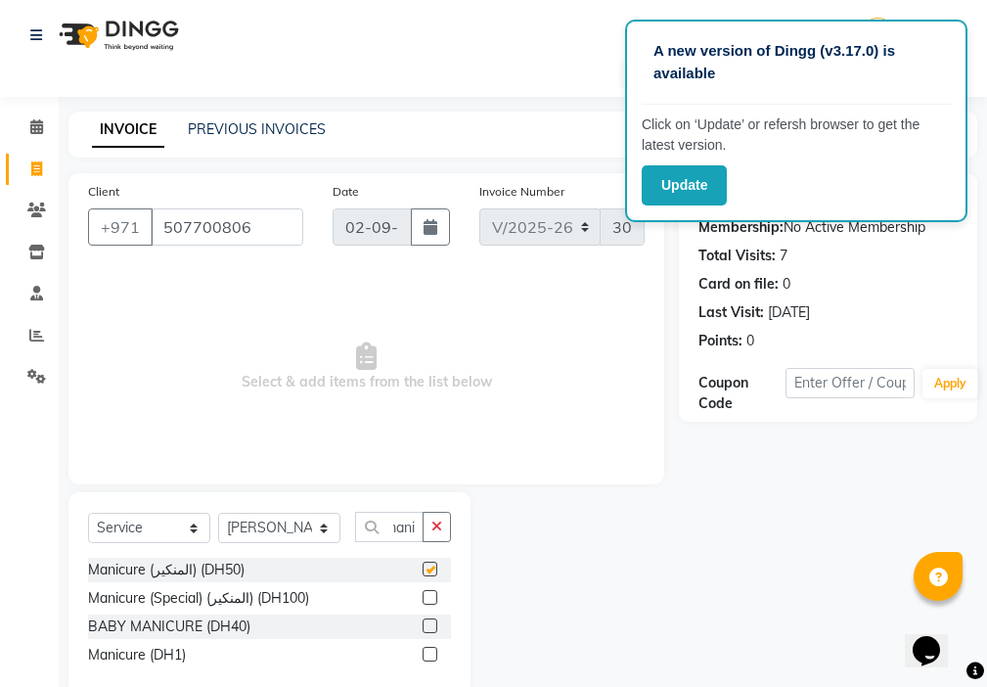
scroll to position [0, 0]
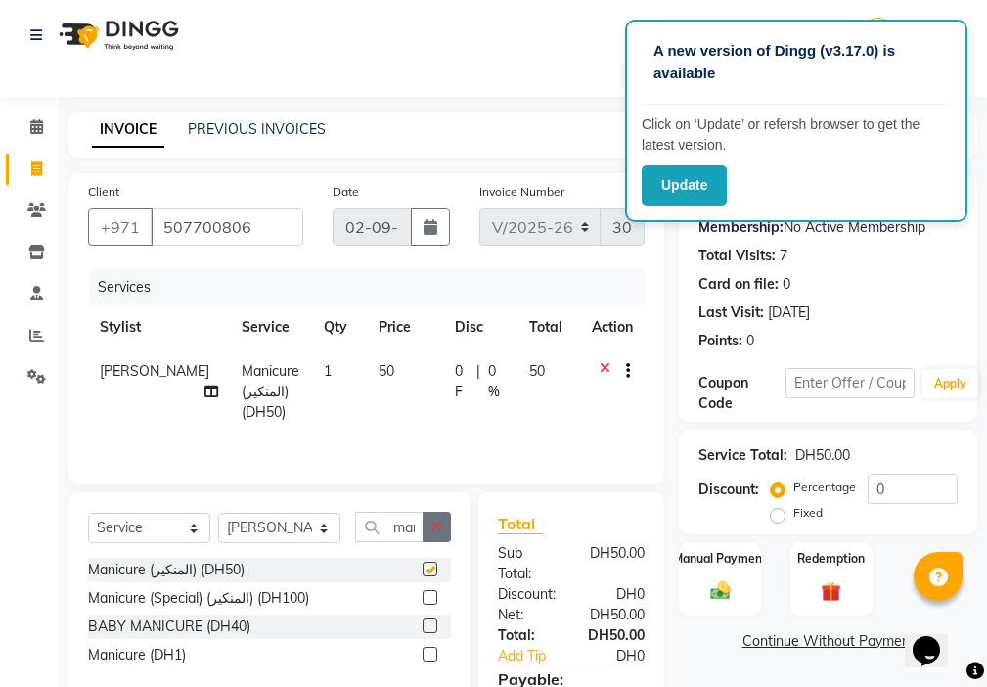
click at [432, 535] on button "button" at bounding box center [437, 527] width 28 height 30
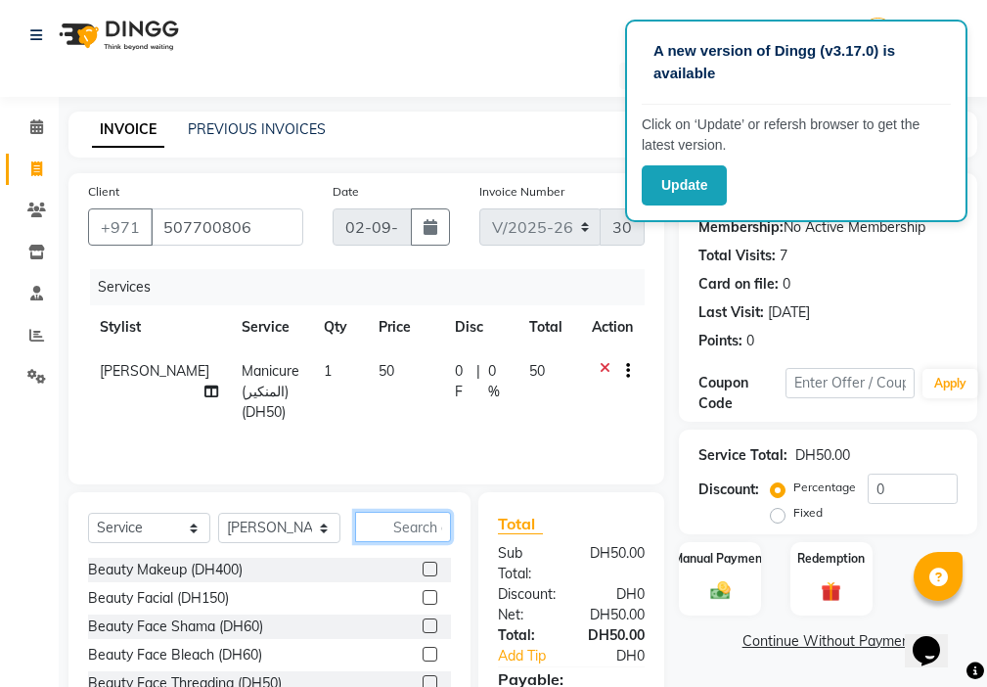
checkbox input "false"
type input "poli"
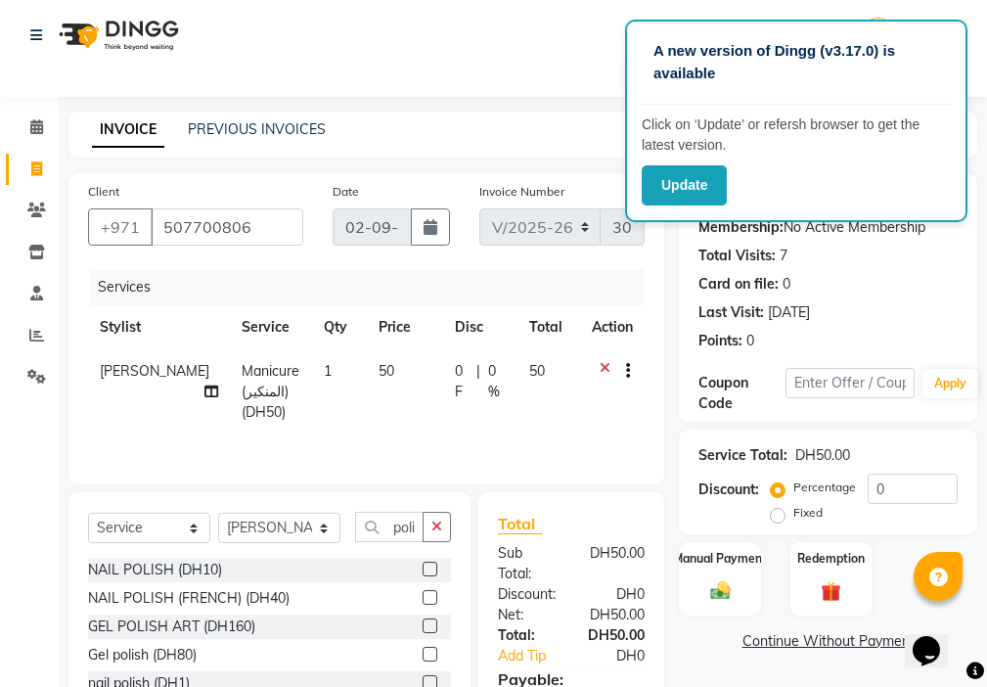
click at [432, 569] on label at bounding box center [430, 569] width 15 height 15
click at [432, 569] on input "checkbox" at bounding box center [429, 570] width 13 height 13
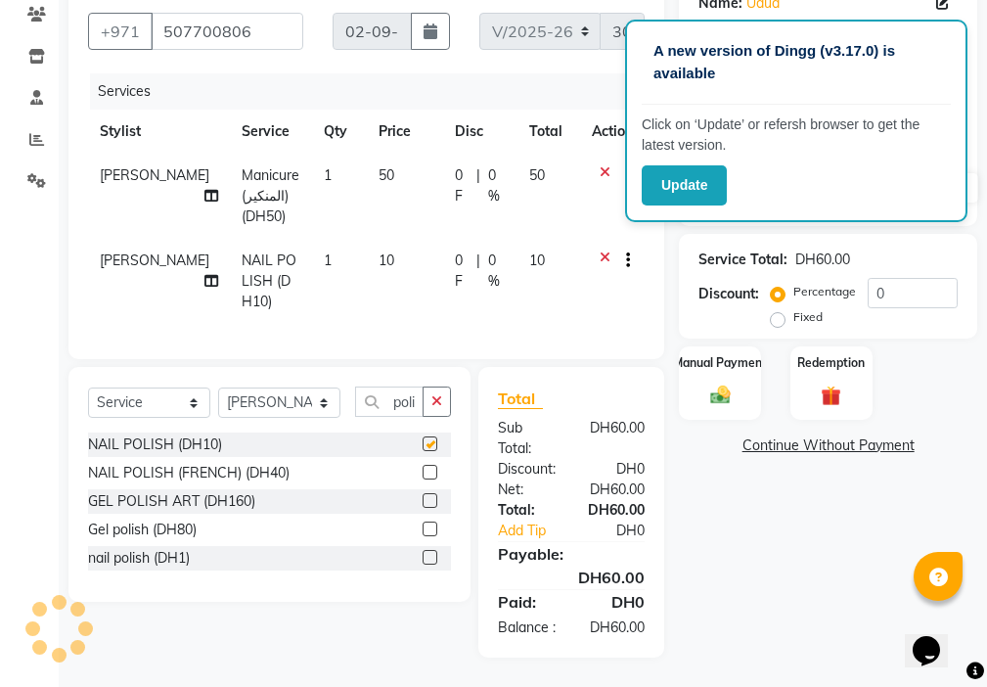
checkbox input "false"
click at [917, 278] on input "0" at bounding box center [913, 293] width 90 height 30
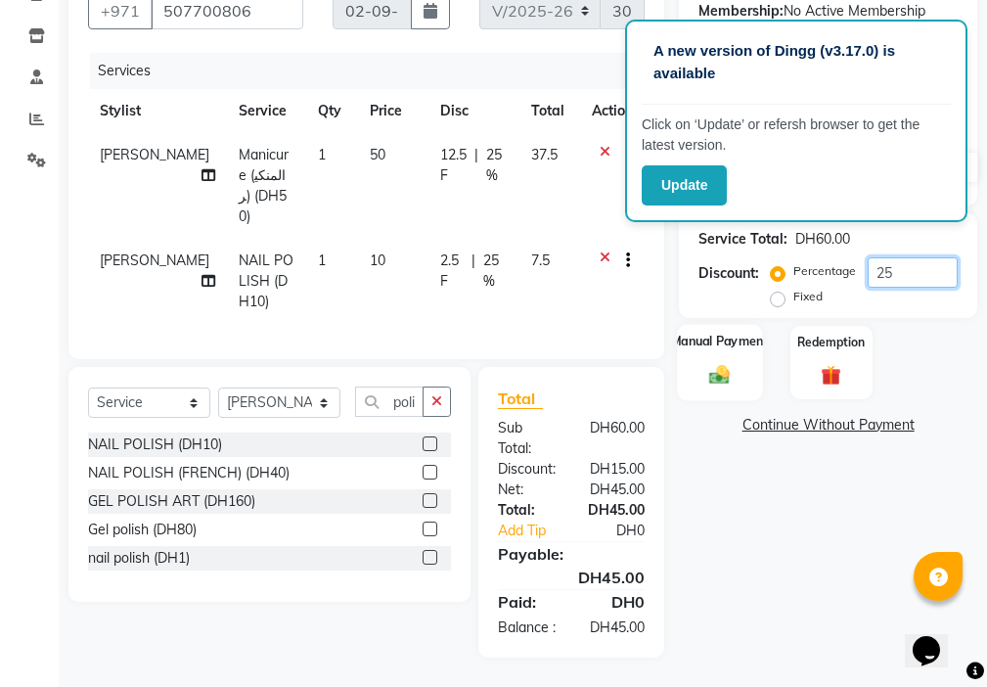
type input "25"
click at [711, 344] on div "Manual Payment" at bounding box center [720, 362] width 85 height 76
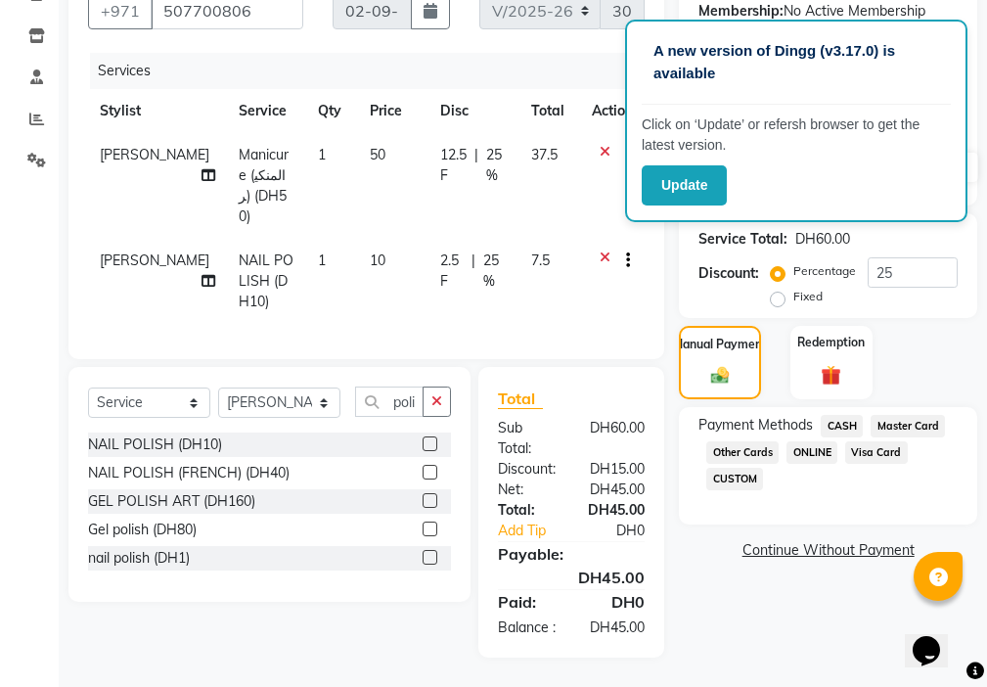
click at [873, 443] on span "Visa Card" at bounding box center [876, 452] width 63 height 23
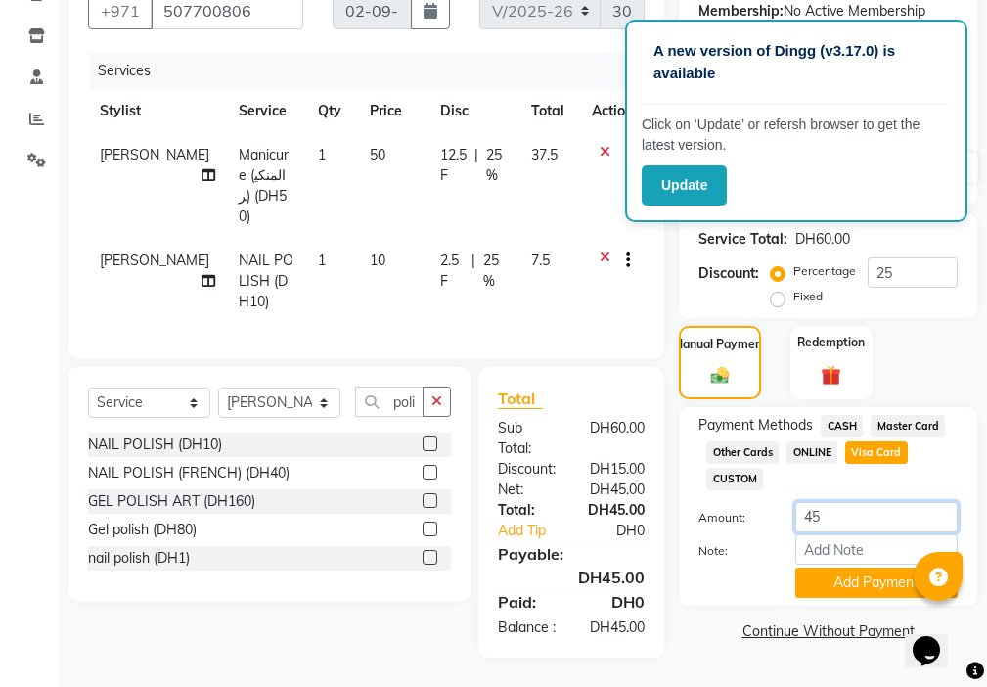
click at [846, 502] on input "45" at bounding box center [876, 517] width 162 height 30
type input "4"
type input "7.5"
click at [862, 569] on button "Add Payment" at bounding box center [876, 583] width 162 height 30
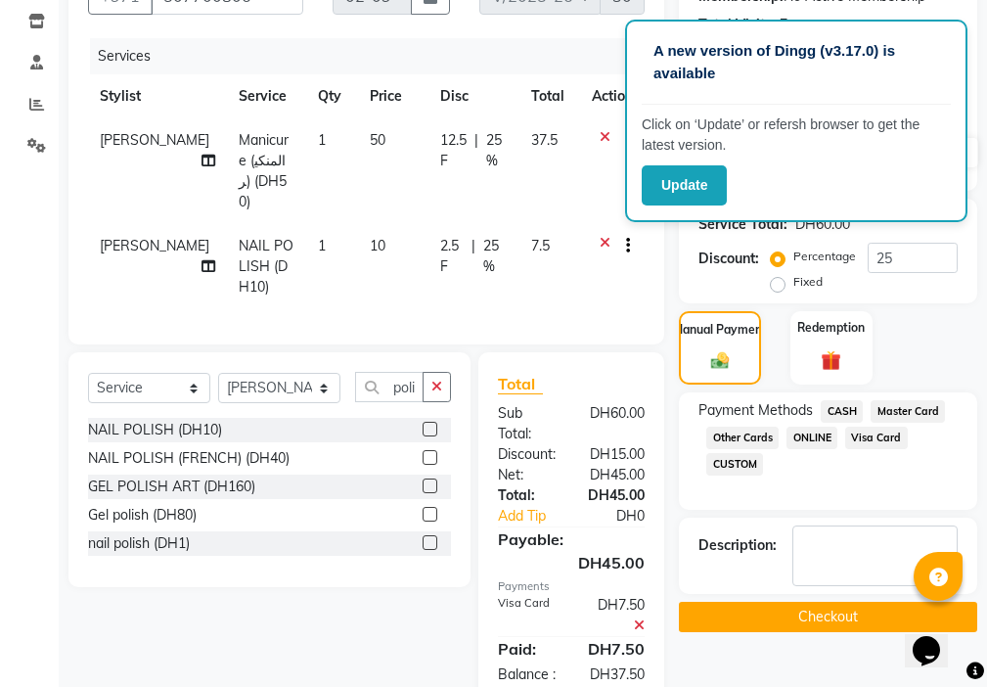
click at [834, 400] on span "CASH" at bounding box center [842, 411] width 42 height 23
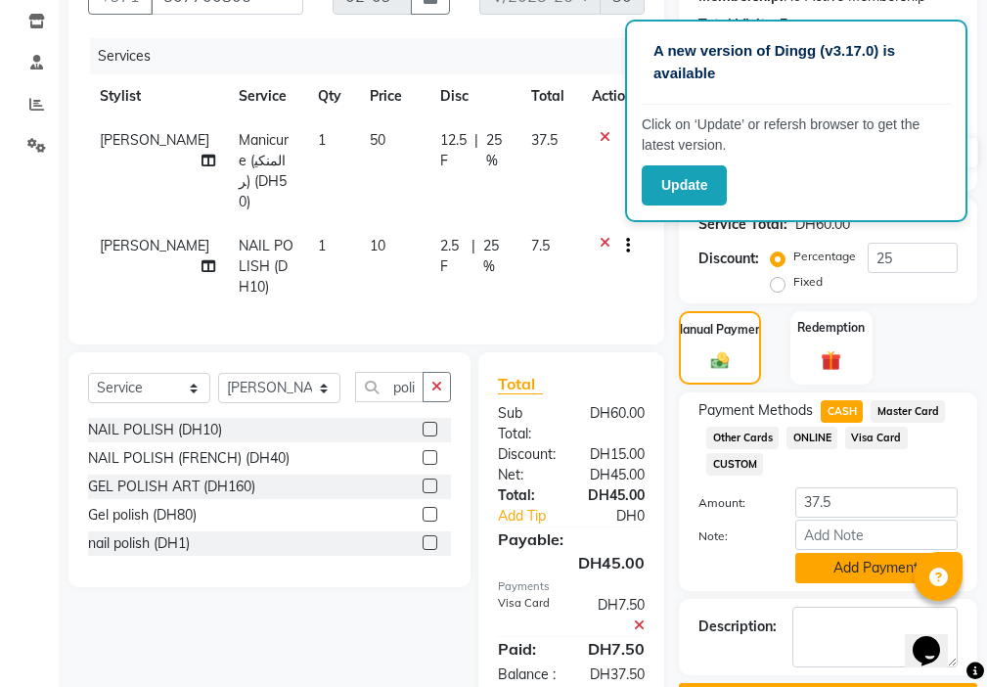
click at [850, 568] on button "Add Payment" at bounding box center [876, 568] width 162 height 30
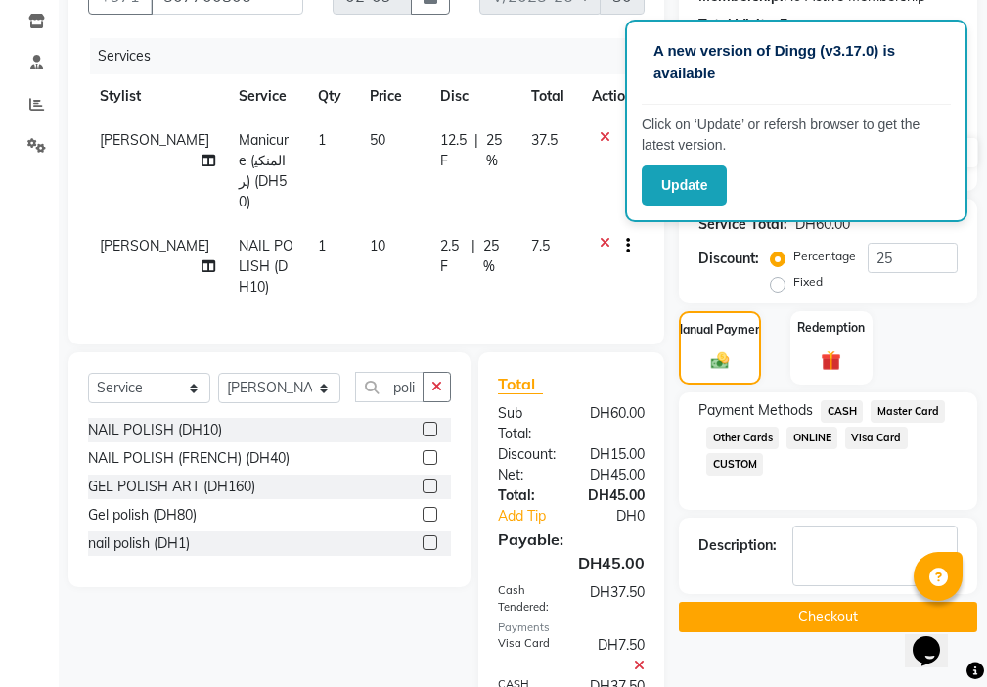
click at [861, 626] on button "Checkout" at bounding box center [828, 617] width 298 height 30
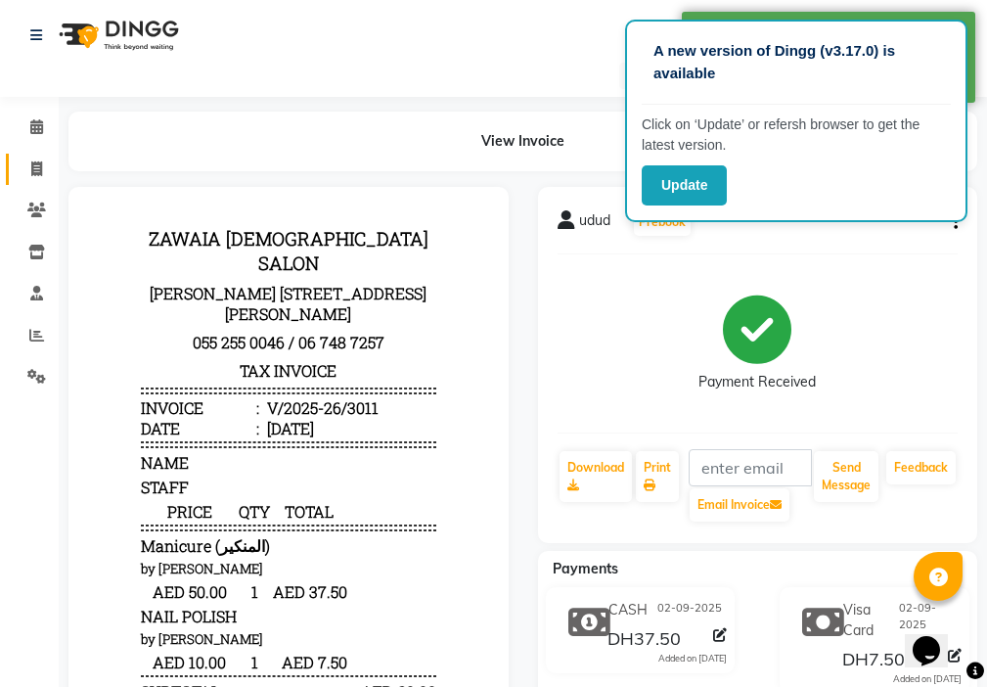
click at [39, 171] on icon at bounding box center [36, 168] width 11 height 15
select select "service"
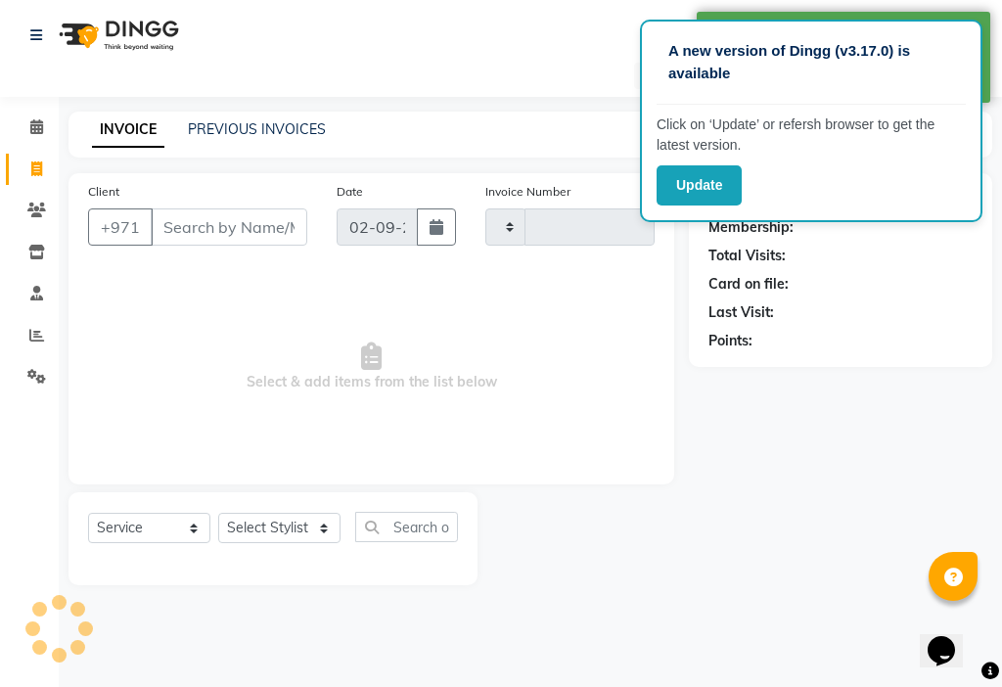
type input "3012"
select select "637"
click at [23, 308] on link "Staff" at bounding box center [29, 294] width 47 height 32
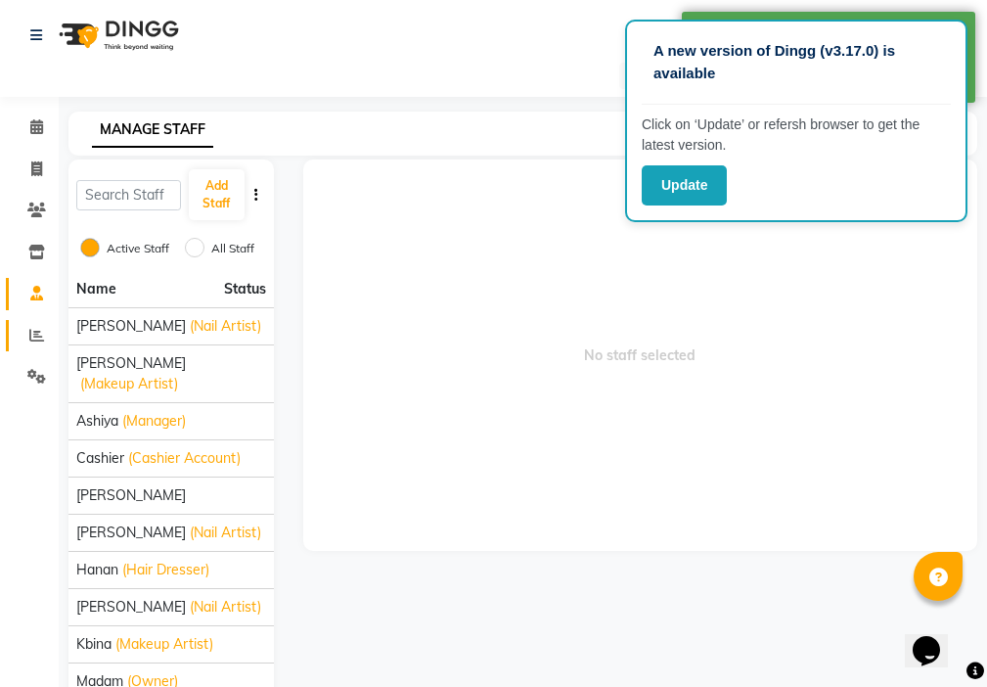
click at [29, 334] on icon at bounding box center [36, 335] width 15 height 15
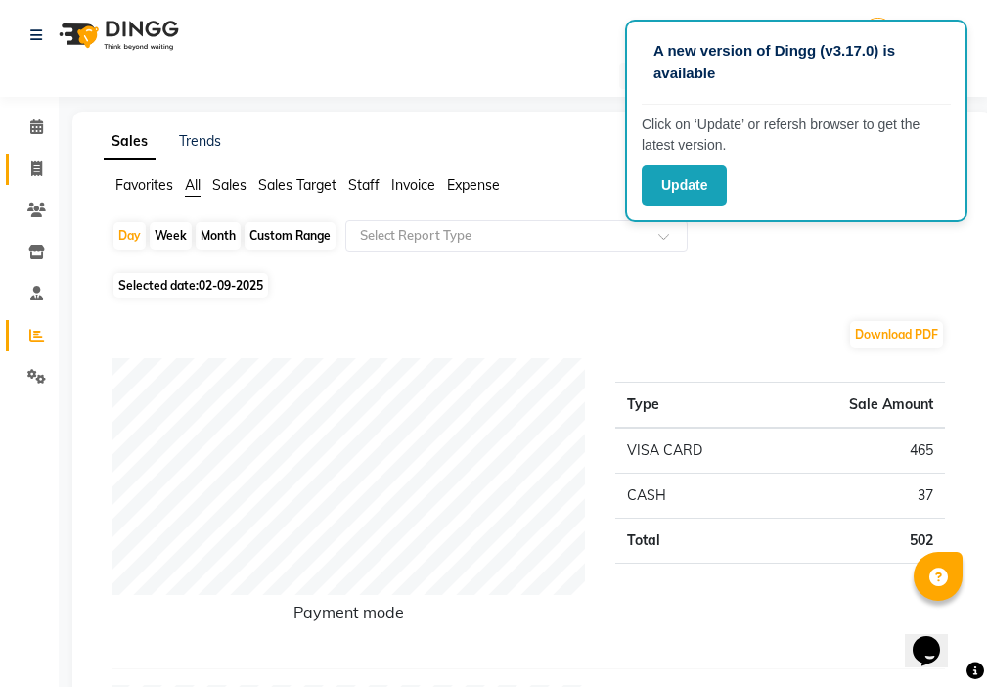
click at [36, 164] on icon at bounding box center [36, 168] width 11 height 15
select select "service"
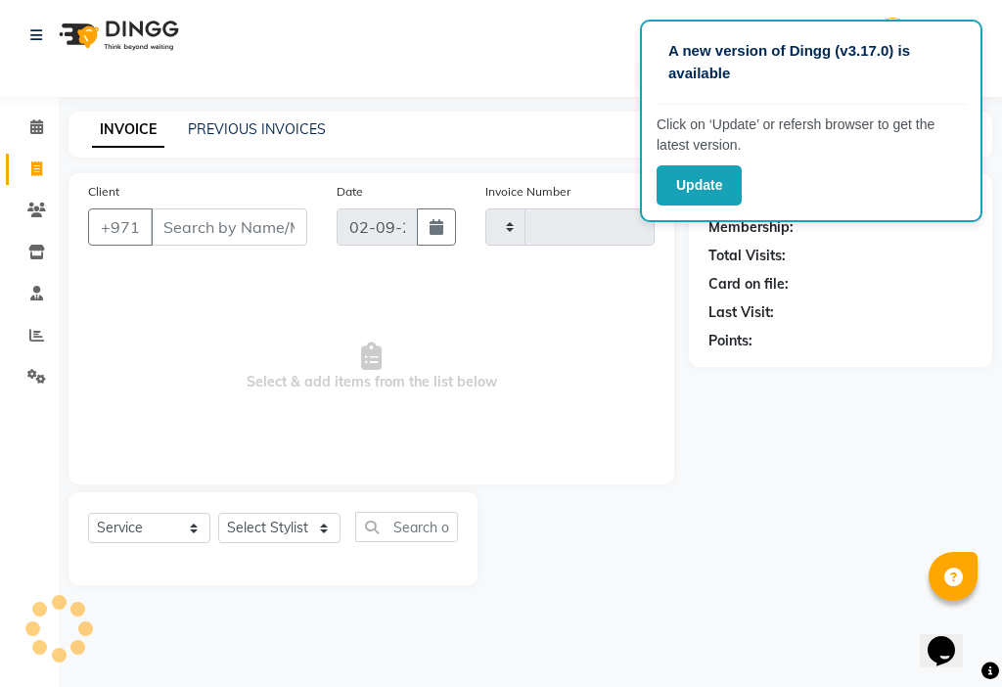
type input "3012"
select select "637"
